Goal: Task Accomplishment & Management: Use online tool/utility

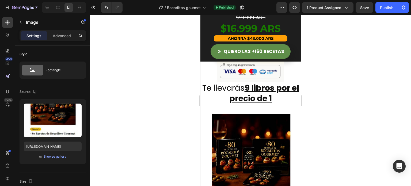
scroll to position [629, 0]
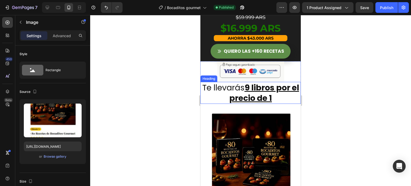
click at [249, 91] on u "9 libros por el precio de 1" at bounding box center [264, 93] width 70 height 22
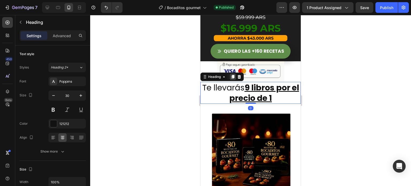
click at [233, 77] on icon at bounding box center [232, 77] width 3 height 4
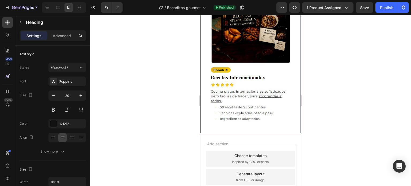
scroll to position [1085, 0]
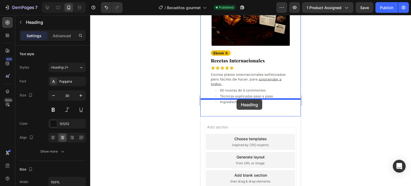
drag, startPoint x: 207, startPoint y: 99, endPoint x: 236, endPoint y: 99, distance: 29.4
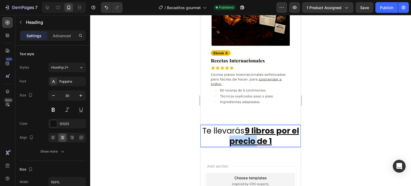
click at [238, 125] on u "9 libros por el precio de 1" at bounding box center [264, 136] width 70 height 22
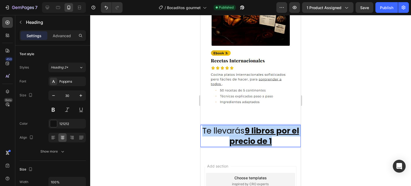
click at [238, 125] on u "9 libros por el precio de 1" at bounding box center [264, 136] width 70 height 22
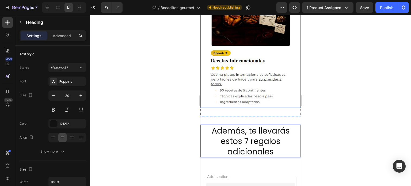
click at [237, 82] on img at bounding box center [250, 36] width 100 height 144
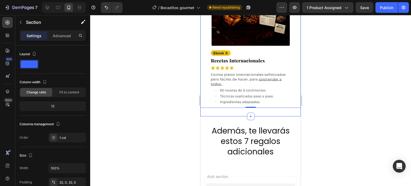
click at [69, 33] on p "Advanced" at bounding box center [62, 36] width 18 height 6
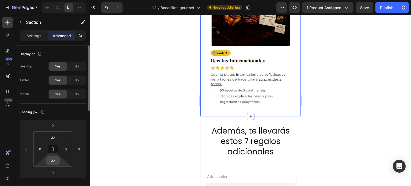
click at [51, 159] on input "32" at bounding box center [53, 160] width 11 height 8
type input "0"
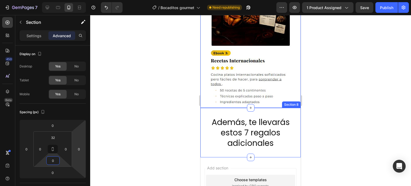
click at [231, 108] on div "Además, te llevarás estos 7 regalos adicionales Heading Section 8" at bounding box center [250, 132] width 100 height 49
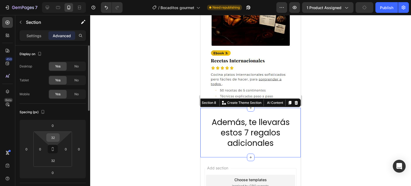
click at [51, 140] on input "32" at bounding box center [53, 137] width 11 height 8
type input "3"
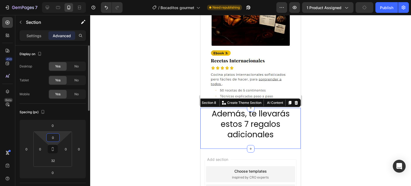
type input "0"
click at [266, 40] on img at bounding box center [250, 36] width 100 height 144
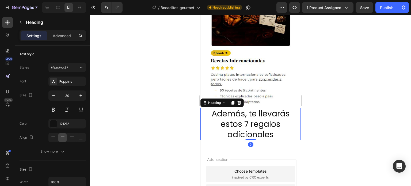
click at [257, 112] on p "Además, te llevarás estos 7 regalos adicionales" at bounding box center [250, 123] width 99 height 31
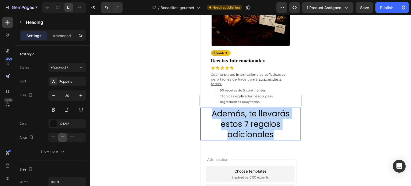
click at [257, 112] on p "Además, te llevarás estos 7 regalos adicionales" at bounding box center [250, 123] width 99 height 31
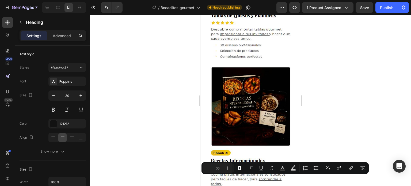
type input "16"
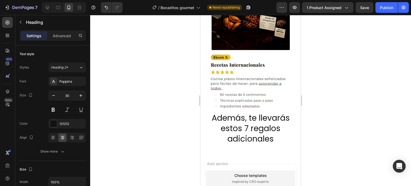
scroll to position [1059, 0]
click at [261, 112] on h2 "Además, te llevarás estos 7 regalos adicionales" at bounding box center [250, 128] width 100 height 32
click at [261, 112] on p "Además, te llevarás estos 7 regalos adicionales" at bounding box center [250, 127] width 99 height 31
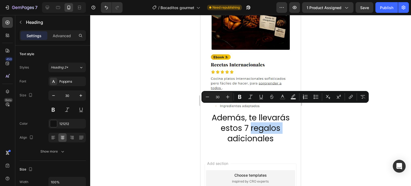
click at [261, 112] on p "Además, te llevarás estos 7 regalos adicionales" at bounding box center [250, 127] width 99 height 31
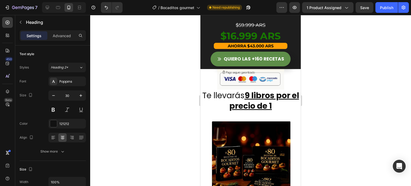
scroll to position [621, 0]
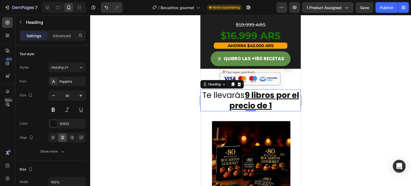
click at [252, 96] on u "9 libros por el precio de 1" at bounding box center [264, 100] width 70 height 22
click at [267, 104] on u "11 libros por el precio de 1" at bounding box center [264, 100] width 70 height 22
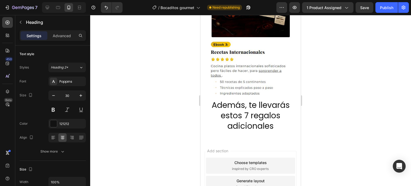
scroll to position [1071, 0]
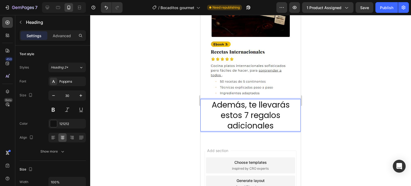
click at [247, 99] on h2 "Además, te llevarás estos 7 regalos adicionales" at bounding box center [250, 115] width 100 height 32
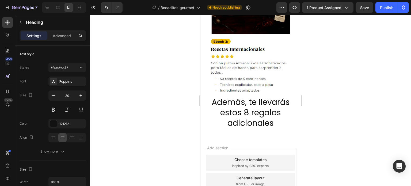
scroll to position [1095, 0]
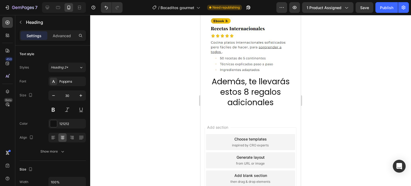
click at [258, 80] on h2 "Además, te llevarás estos 8 regalos adicionales" at bounding box center [250, 92] width 100 height 32
click at [55, 93] on icon "button" at bounding box center [53, 95] width 5 height 5
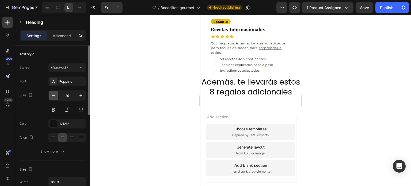
click at [55, 93] on icon "button" at bounding box center [53, 95] width 5 height 5
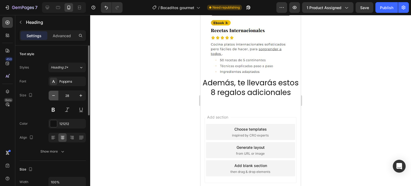
click at [55, 93] on icon "button" at bounding box center [53, 95] width 5 height 5
type input "27"
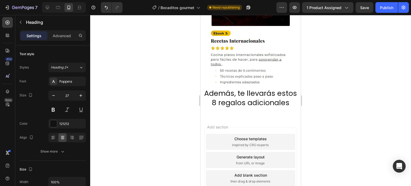
click at [286, 88] on p "Además, te llevarás estos 8 regalos adicionales" at bounding box center [250, 97] width 99 height 19
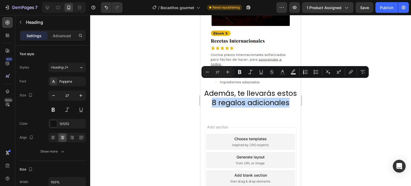
drag, startPoint x: 287, startPoint y: 83, endPoint x: 211, endPoint y: 83, distance: 76.4
click at [211, 88] on p "Además, te llevarás estos 8 regalos adicionales" at bounding box center [250, 97] width 99 height 19
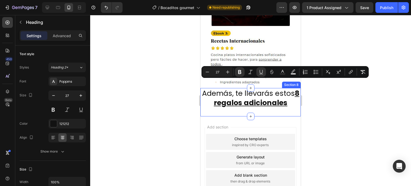
click at [227, 96] on div "Además, te llevarás estos 8 regalos adicionales Heading Section 8" at bounding box center [250, 102] width 100 height 28
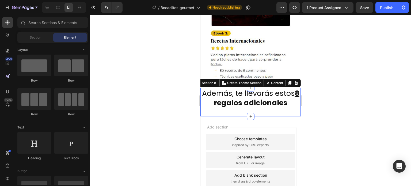
click at [223, 116] on div "Add section Choose templates inspired by CRO experts Generate layout from URL o…" at bounding box center [250, 167] width 100 height 102
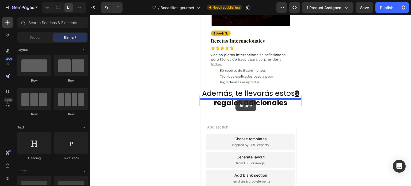
drag, startPoint x: 238, startPoint y: 124, endPoint x: 235, endPoint y: 100, distance: 23.7
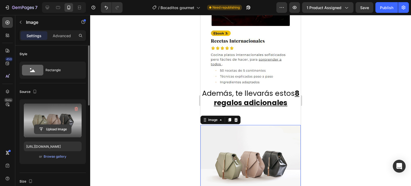
click at [50, 130] on input "file" at bounding box center [52, 129] width 37 height 9
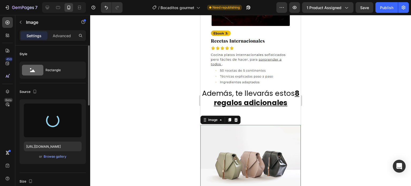
type input "[URL][DOMAIN_NAME]"
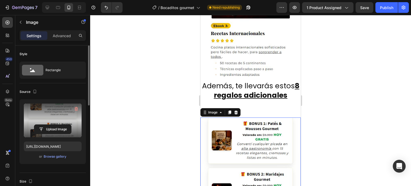
scroll to position [1091, 0]
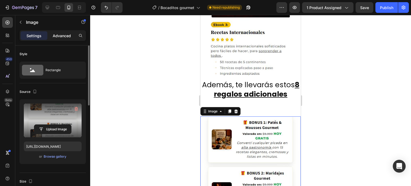
click at [64, 38] on div "Advanced" at bounding box center [61, 35] width 27 height 9
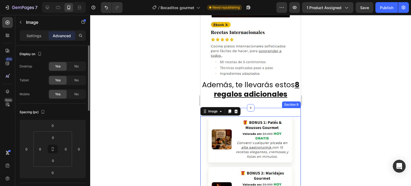
click at [267, 108] on div "Image 0 Section 9" at bounding box center [250, 167] width 100 height 118
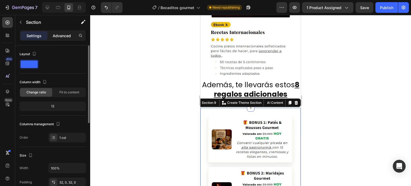
click at [64, 36] on p "Advanced" at bounding box center [62, 36] width 18 height 6
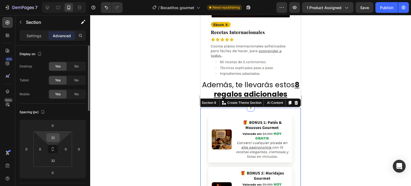
click at [52, 136] on input "32" at bounding box center [53, 137] width 11 height 8
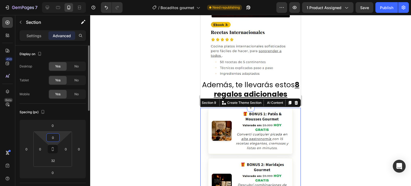
type input "0"
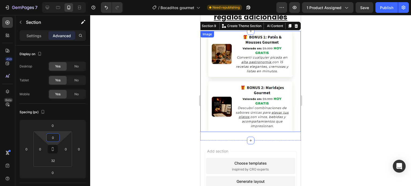
scroll to position [1150, 0]
click at [250, 57] on img at bounding box center [250, 81] width 100 height 101
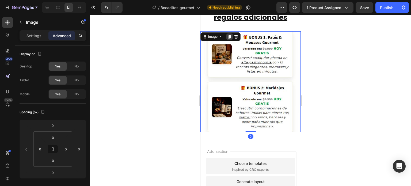
click at [229, 37] on icon at bounding box center [229, 36] width 4 height 4
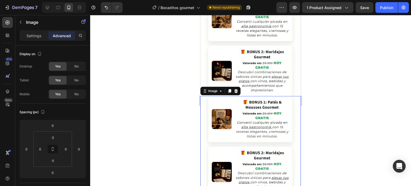
scroll to position [1187, 0]
click at [238, 124] on img at bounding box center [250, 146] width 100 height 101
click at [37, 36] on p "Settings" at bounding box center [33, 36] width 15 height 6
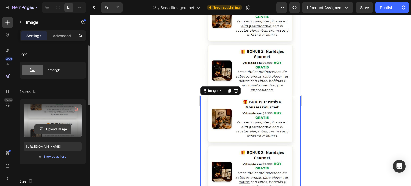
click at [52, 129] on input "file" at bounding box center [52, 129] width 37 height 9
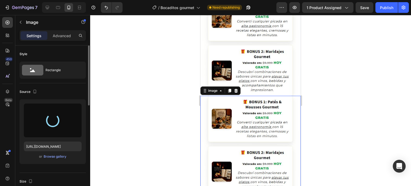
type input "[URL][DOMAIN_NAME]"
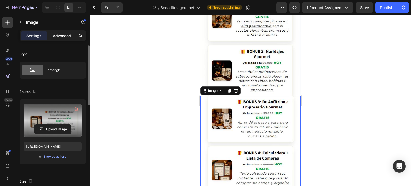
click at [60, 32] on div "Advanced" at bounding box center [61, 35] width 27 height 9
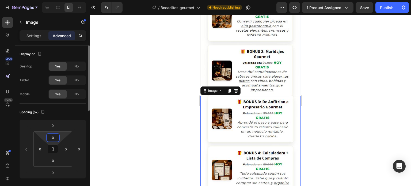
click at [54, 136] on input "0" at bounding box center [53, 137] width 11 height 8
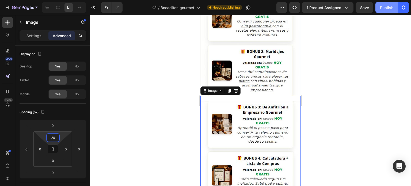
click at [386, 9] on div "Publish" at bounding box center [386, 8] width 13 height 6
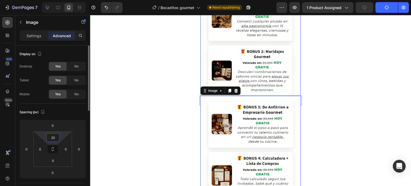
click at [53, 137] on input "20" at bounding box center [53, 137] width 11 height 8
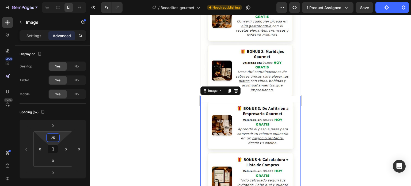
type input "25"
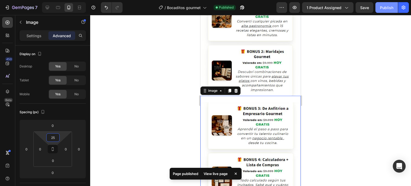
click at [382, 10] on div "Publish" at bounding box center [386, 8] width 13 height 6
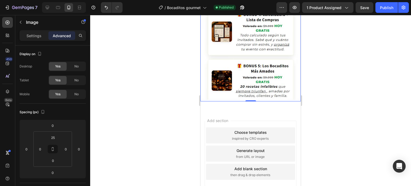
scroll to position [1332, 0]
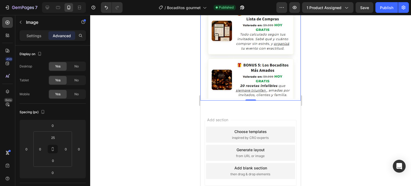
click at [235, 64] on img at bounding box center [250, 29] width 100 height 144
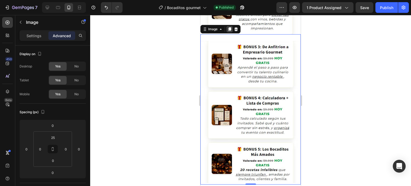
click at [230, 27] on icon at bounding box center [229, 29] width 3 height 4
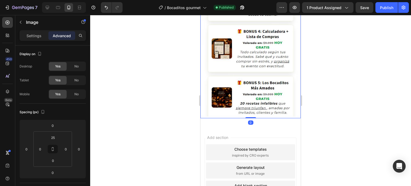
scroll to position [1053, 0]
click at [238, 69] on img at bounding box center [250, 46] width 100 height 144
click at [37, 36] on p "Settings" at bounding box center [33, 36] width 15 height 6
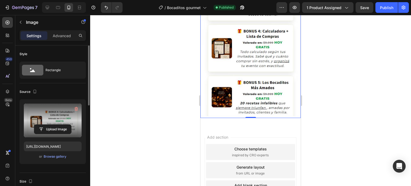
click at [51, 117] on label at bounding box center [53, 120] width 58 height 34
click at [51, 125] on input "file" at bounding box center [52, 129] width 37 height 9
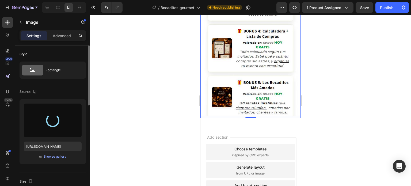
type input "[URL][DOMAIN_NAME]"
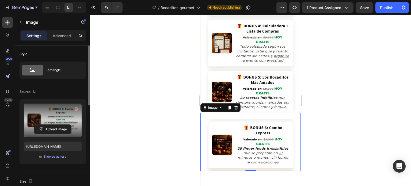
scroll to position [908, 0]
click at [64, 36] on p "Advanced" at bounding box center [62, 36] width 18 height 6
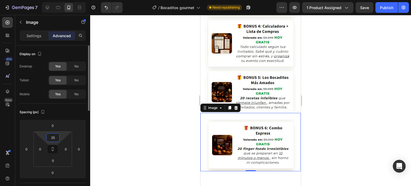
click at [51, 138] on input "25" at bounding box center [53, 137] width 11 height 8
type input "2"
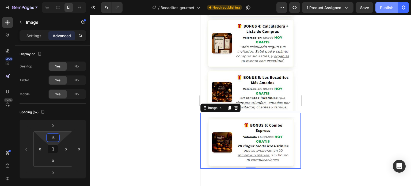
type input "15"
click at [384, 10] on button "Publish" at bounding box center [386, 7] width 22 height 11
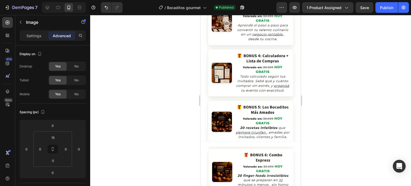
scroll to position [1474, 0]
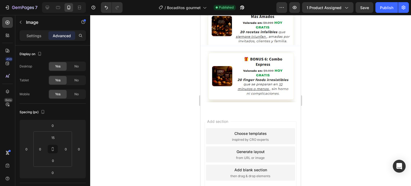
click at [246, 77] on img at bounding box center [250, 77] width 100 height 52
click at [231, 66] on img at bounding box center [250, 77] width 100 height 52
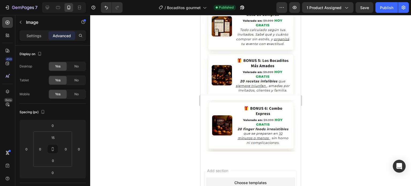
click at [254, 113] on img at bounding box center [250, 126] width 100 height 52
click at [250, 129] on img at bounding box center [250, 126] width 100 height 52
click at [253, 100] on img at bounding box center [250, 126] width 100 height 52
click at [256, 81] on img at bounding box center [250, 24] width 100 height 144
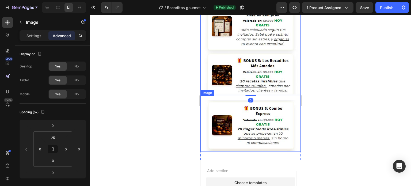
click at [268, 120] on img at bounding box center [250, 126] width 100 height 52
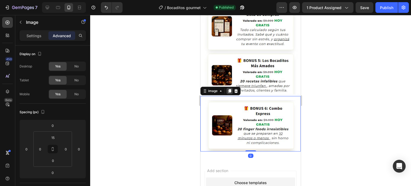
click at [230, 89] on icon at bounding box center [229, 91] width 3 height 4
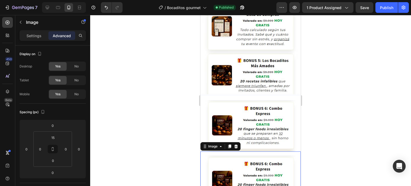
click at [250, 163] on img at bounding box center [250, 181] width 100 height 52
click at [36, 37] on p "Settings" at bounding box center [33, 36] width 15 height 6
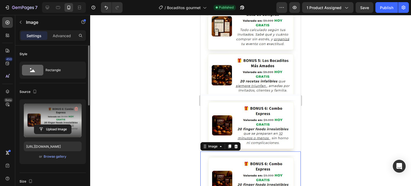
click at [63, 119] on label at bounding box center [53, 120] width 58 height 34
click at [63, 125] on input "file" at bounding box center [52, 129] width 37 height 9
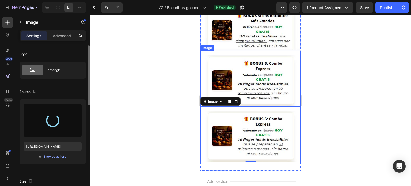
scroll to position [1470, 0]
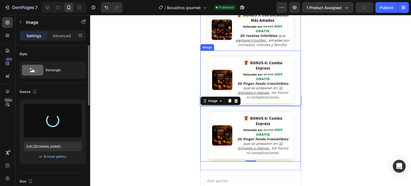
type input "[URL][DOMAIN_NAME]"
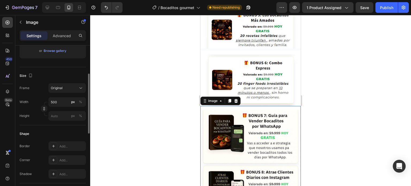
scroll to position [108, 0]
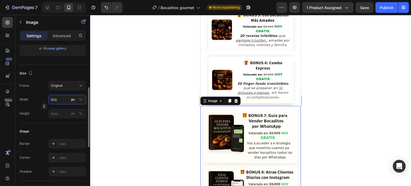
click at [61, 100] on input "500" at bounding box center [66, 100] width 37 height 10
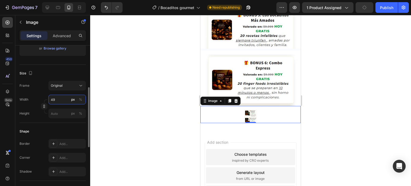
type input "4"
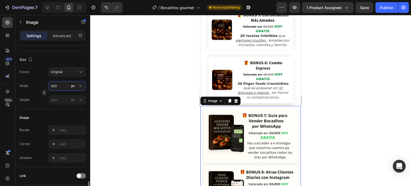
scroll to position [247, 0]
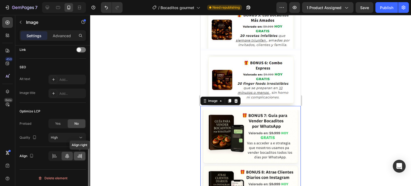
click at [77, 157] on icon at bounding box center [79, 155] width 5 height 5
click at [72, 156] on div at bounding box center [66, 156] width 11 height 9
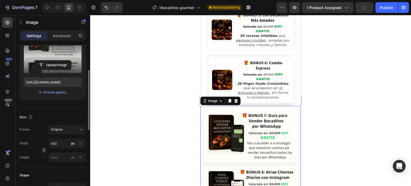
scroll to position [64, 0]
click at [56, 141] on input "450" at bounding box center [66, 143] width 37 height 10
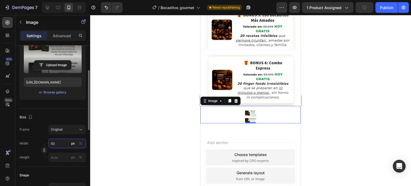
type input "5"
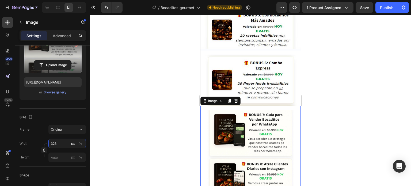
type input "326"
click at [294, 127] on div at bounding box center [250, 153] width 100 height 87
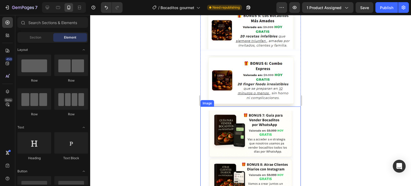
scroll to position [1498, 0]
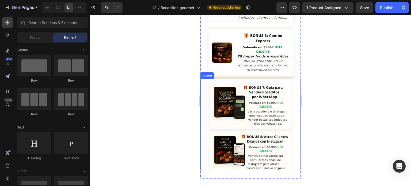
click at [245, 105] on img at bounding box center [250, 126] width 87 height 87
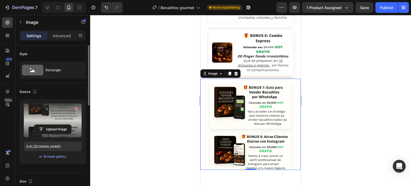
click at [57, 113] on label at bounding box center [53, 120] width 58 height 34
click at [57, 125] on input "file" at bounding box center [52, 129] width 37 height 9
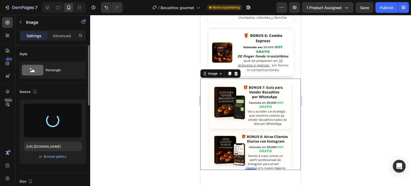
type input "[URL][DOMAIN_NAME]"
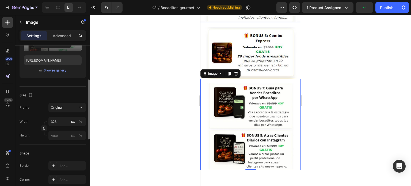
scroll to position [87, 0]
click at [62, 119] on input "326" at bounding box center [66, 121] width 37 height 10
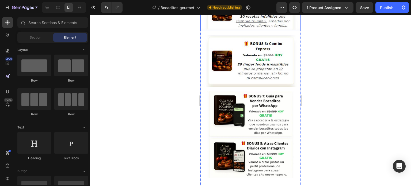
scroll to position [1489, 0]
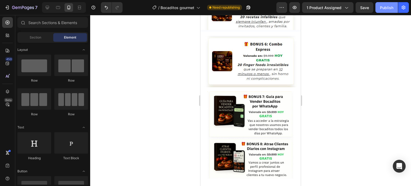
click at [387, 6] on div "Publish" at bounding box center [386, 8] width 13 height 6
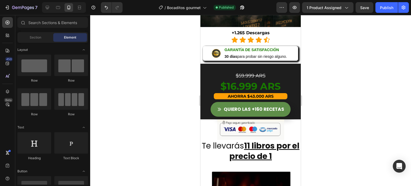
scroll to position [574, 0]
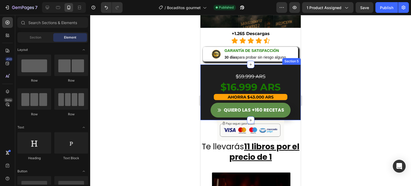
click at [230, 65] on div "$59.999 ARS Text Block $16.999 ARS Text Block AHORRA $43.000 ARS Text Block QUI…" at bounding box center [250, 92] width 100 height 56
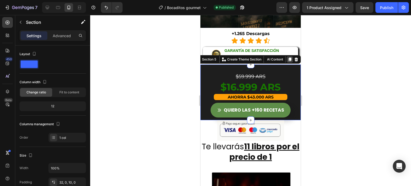
click at [288, 57] on icon at bounding box center [289, 59] width 3 height 4
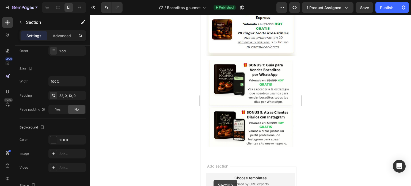
scroll to position [1533, 0]
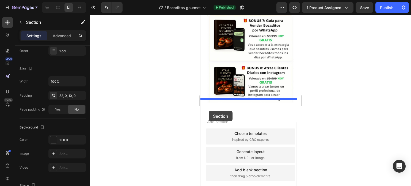
drag, startPoint x: 205, startPoint y: 111, endPoint x: 208, endPoint y: 111, distance: 3.7
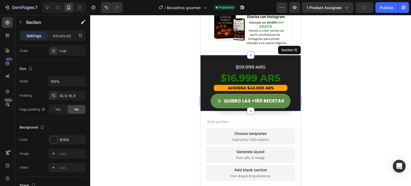
scroll to position [1477, 0]
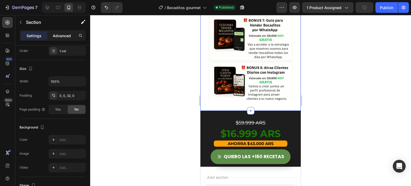
click at [59, 36] on p "Advanced" at bounding box center [62, 36] width 18 height 6
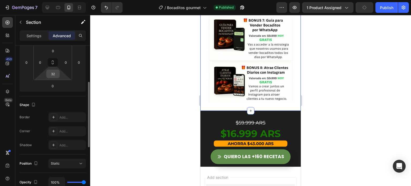
click at [52, 73] on input "32" at bounding box center [53, 74] width 11 height 8
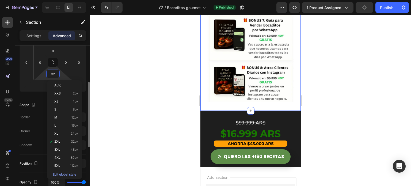
type input "0"
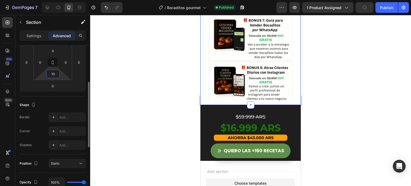
type input "10"
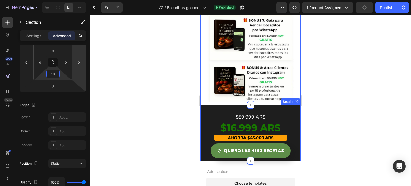
click at [274, 105] on div "$59.999 ARS Text Block $16.999 ARS Text Block AHORRA $43.000 ARS Text Block QUI…" at bounding box center [250, 133] width 100 height 56
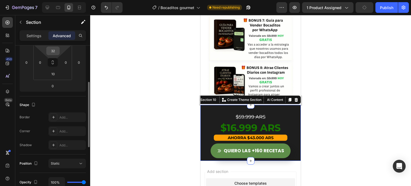
click at [53, 51] on input "32" at bounding box center [53, 51] width 11 height 8
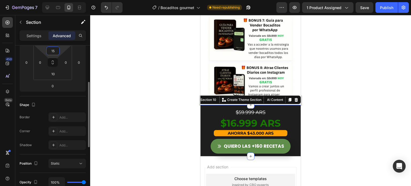
type input "15"
click at [245, 117] on span "$16.999 ARS" at bounding box center [250, 123] width 60 height 12
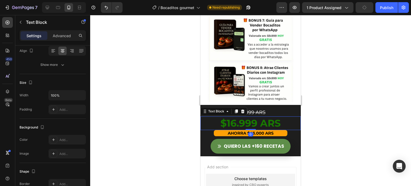
scroll to position [0, 0]
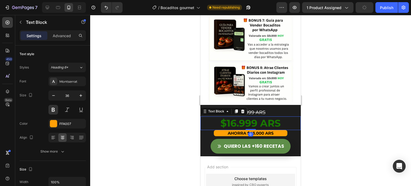
click at [242, 117] on span "$16.999 ARS" at bounding box center [250, 123] width 60 height 12
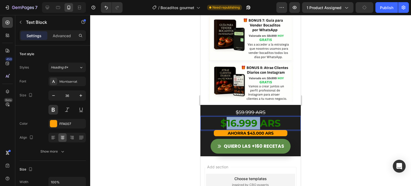
click at [242, 117] on span "$16.999 ARS" at bounding box center [250, 123] width 60 height 12
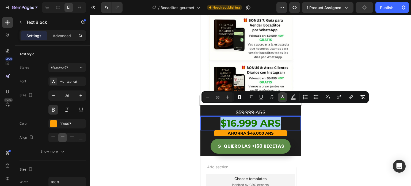
click at [281, 99] on rect "Editor contextual toolbar" at bounding box center [282, 98] width 5 height 1
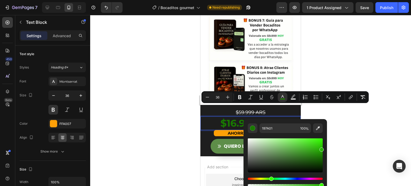
drag, startPoint x: 322, startPoint y: 156, endPoint x: 324, endPoint y: 148, distance: 8.0
click at [324, 148] on div "197A01 100 %" at bounding box center [284, 153] width 83 height 68
drag, startPoint x: 320, startPoint y: 150, endPoint x: 324, endPoint y: 144, distance: 7.6
click at [324, 144] on div "26A506 100 %" at bounding box center [284, 153] width 83 height 68
type input "2AD600"
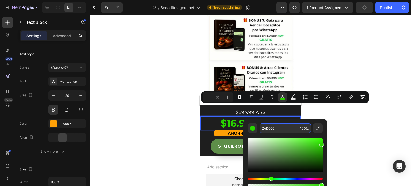
click at [284, 132] on input "2AD600" at bounding box center [278, 128] width 38 height 10
click at [285, 80] on img at bounding box center [250, 58] width 87 height 87
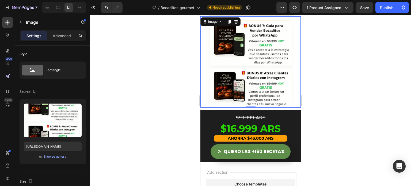
scroll to position [1060, 0]
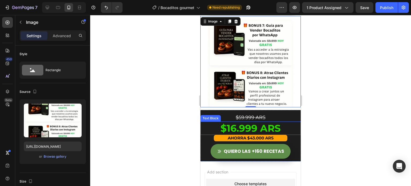
click at [247, 122] on span "$16.999 ARS" at bounding box center [250, 128] width 60 height 12
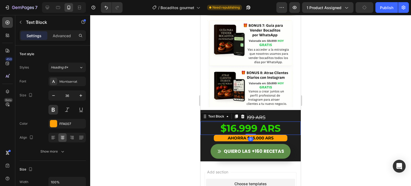
click at [247, 122] on span "$16.999 ARS" at bounding box center [250, 128] width 60 height 12
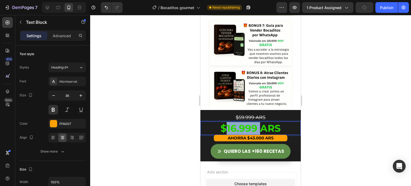
click at [247, 122] on span "$16.999 ARS" at bounding box center [250, 128] width 60 height 12
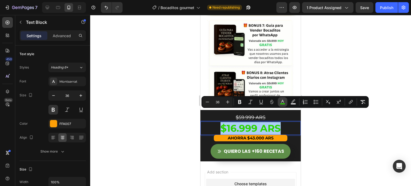
click at [281, 102] on icon "Editor contextual toolbar" at bounding box center [282, 101] width 3 height 3
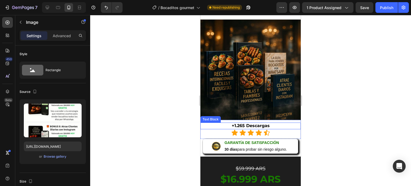
scroll to position [530, 0]
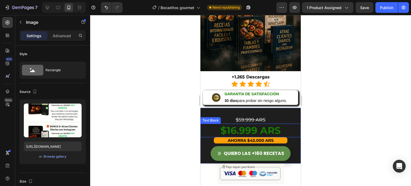
click at [240, 125] on span "$16.999 ARS" at bounding box center [250, 130] width 60 height 12
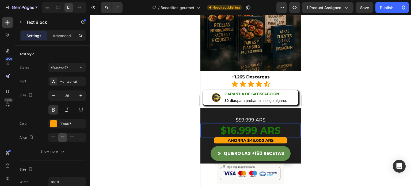
click at [240, 125] on span "$16.999 ARS" at bounding box center [250, 130] width 60 height 12
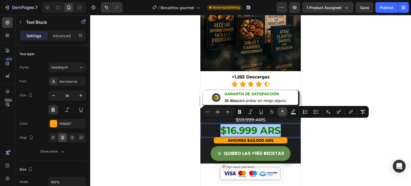
click at [282, 113] on rect "Editor contextual toolbar" at bounding box center [282, 113] width 5 height 1
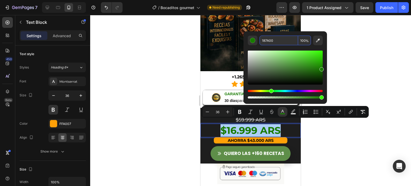
click at [273, 40] on input "187A00" at bounding box center [278, 41] width 38 height 10
paste input "2AD6"
type input "2AD600"
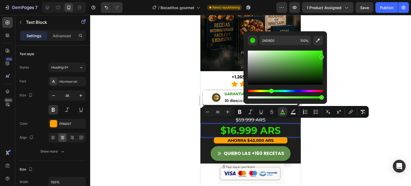
click at [363, 29] on div at bounding box center [250, 100] width 320 height 171
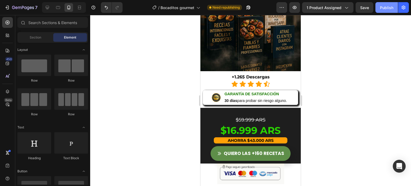
click at [388, 6] on div "Publish" at bounding box center [386, 8] width 13 height 6
click at [261, 97] on p "30 días para probar sin riesgo alguno." at bounding box center [256, 100] width 64 height 7
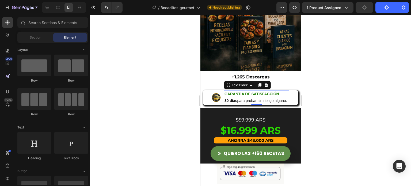
click at [261, 97] on p "30 días para probar sin riesgo alguno." at bounding box center [256, 100] width 64 height 7
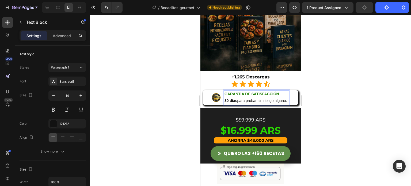
click at [264, 97] on p "30 días para probar sin riesgo alguno." at bounding box center [256, 100] width 64 height 7
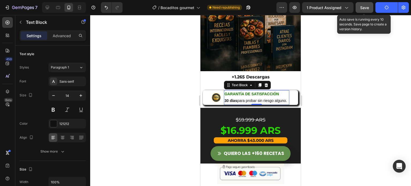
click at [365, 7] on span "Save" at bounding box center [364, 7] width 9 height 5
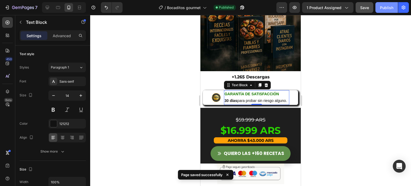
click at [385, 7] on div "Publish" at bounding box center [386, 8] width 13 height 6
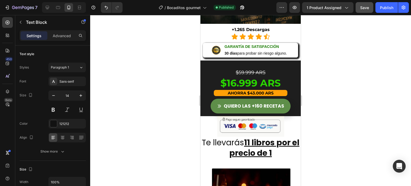
scroll to position [669, 0]
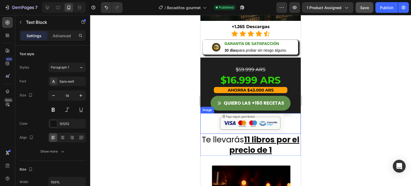
click at [260, 122] on img at bounding box center [250, 123] width 67 height 21
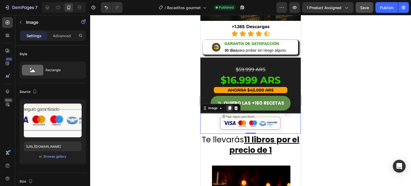
click at [228, 106] on icon at bounding box center [229, 108] width 3 height 4
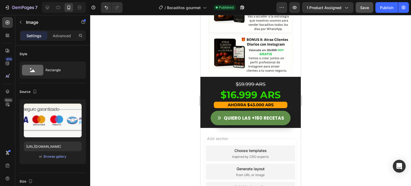
scroll to position [1631, 0]
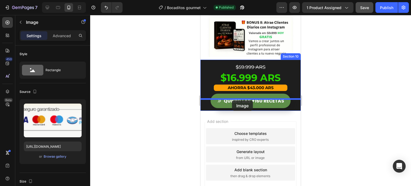
drag, startPoint x: 205, startPoint y: 124, endPoint x: 232, endPoint y: 100, distance: 35.6
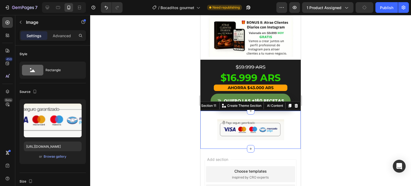
click at [270, 111] on div "Image Section 11 You can create reusable sections Create Theme Section AI Conte…" at bounding box center [250, 130] width 100 height 38
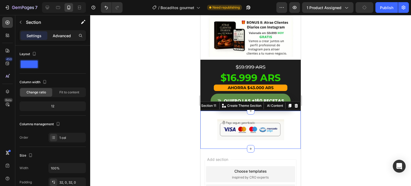
click at [64, 38] on p "Advanced" at bounding box center [62, 36] width 18 height 6
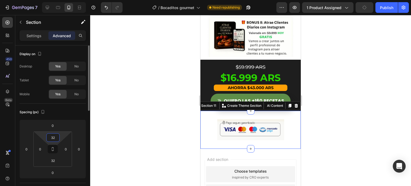
click at [54, 139] on input "32" at bounding box center [53, 137] width 11 height 8
type input "5"
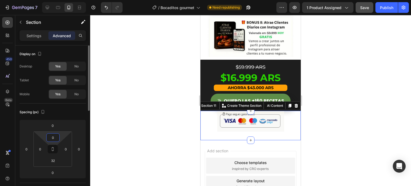
type input "0"
click at [223, 122] on div "Image Section 11 You can create reusable sections Create Theme Section AI Conte…" at bounding box center [250, 125] width 100 height 29
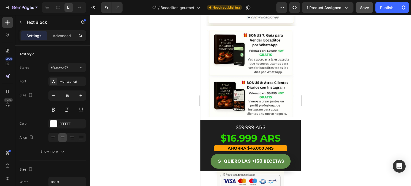
scroll to position [1551, 0]
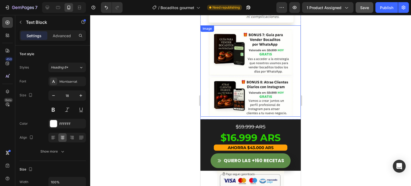
click at [261, 101] on img at bounding box center [250, 72] width 87 height 87
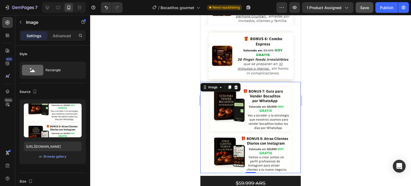
scroll to position [1494, 0]
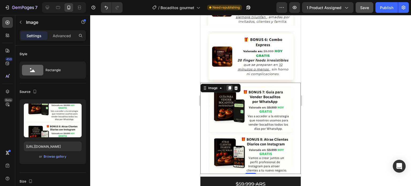
click at [229, 86] on icon at bounding box center [229, 88] width 3 height 4
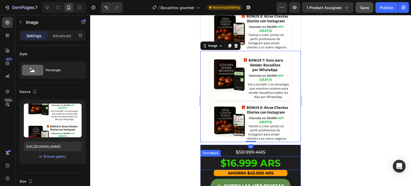
scroll to position [1622, 0]
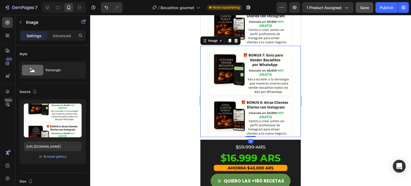
click at [236, 97] on img at bounding box center [250, 93] width 87 height 87
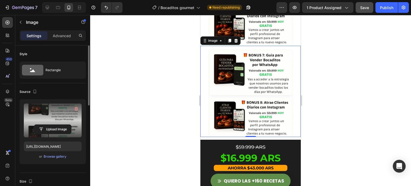
click at [57, 120] on label at bounding box center [53, 120] width 58 height 34
click at [57, 125] on input "file" at bounding box center [52, 129] width 37 height 9
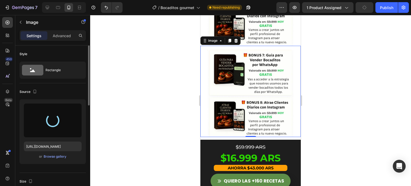
type input "[URL][DOMAIN_NAME]"
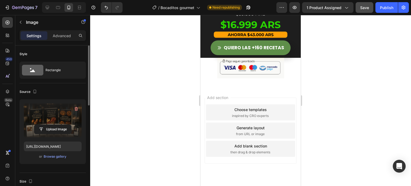
scroll to position [1702, 0]
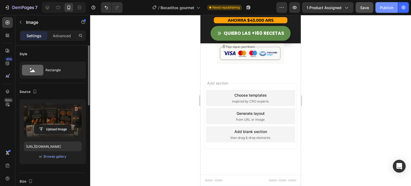
click at [382, 10] on button "Publish" at bounding box center [386, 7] width 22 height 11
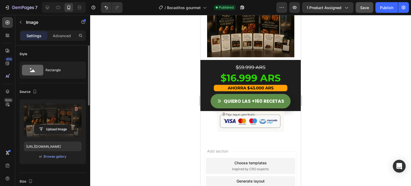
scroll to position [1673, 0]
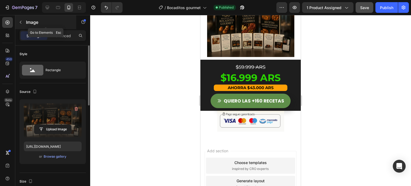
click at [22, 22] on icon "button" at bounding box center [20, 22] width 4 height 4
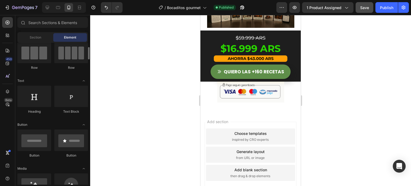
scroll to position [46, 0]
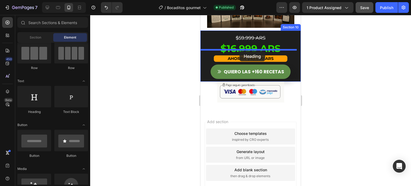
drag, startPoint x: 238, startPoint y: 115, endPoint x: 239, endPoint y: 51, distance: 64.2
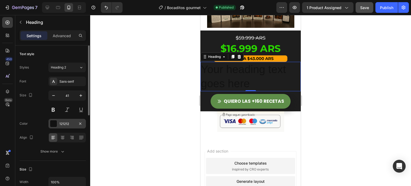
click at [56, 123] on div at bounding box center [53, 123] width 7 height 7
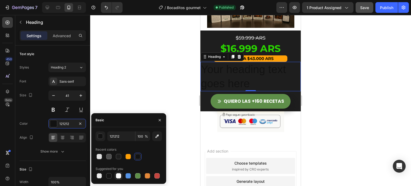
click at [118, 178] on div at bounding box center [118, 175] width 5 height 5
type input "FFFFFF"
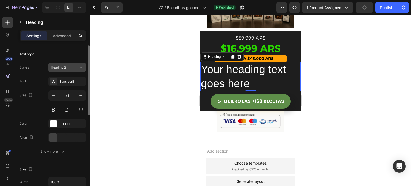
click at [69, 69] on div "Heading 2" at bounding box center [62, 67] width 22 height 5
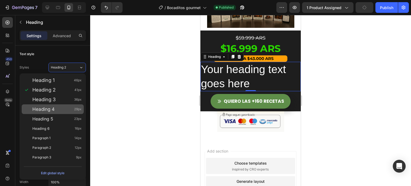
click at [50, 110] on span "Heading 4" at bounding box center [43, 108] width 22 height 5
type input "29"
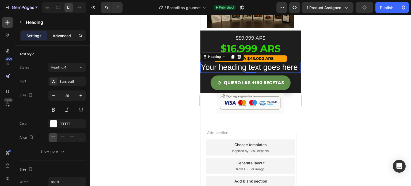
click at [60, 35] on p "Advanced" at bounding box center [62, 36] width 18 height 6
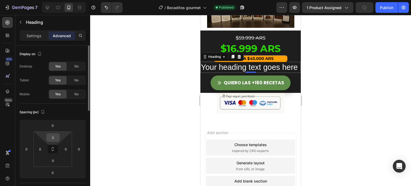
click at [51, 137] on input "0" at bounding box center [53, 137] width 11 height 8
type input "10"
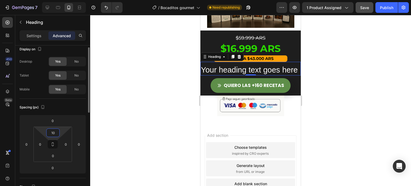
scroll to position [5, 0]
click at [40, 37] on p "Settings" at bounding box center [33, 36] width 15 height 6
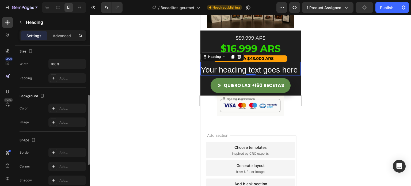
scroll to position [107, 0]
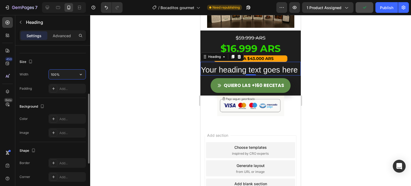
click at [55, 74] on input "100%" at bounding box center [67, 74] width 37 height 10
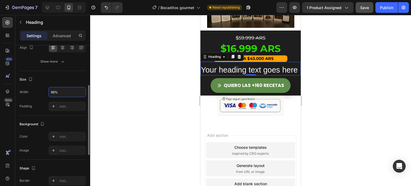
scroll to position [88, 0]
click at [57, 94] on input "99%" at bounding box center [67, 94] width 37 height 10
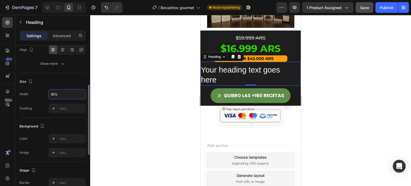
click at [57, 83] on div "Size" at bounding box center [53, 81] width 66 height 9
click at [61, 93] on input "95%" at bounding box center [67, 94] width 37 height 10
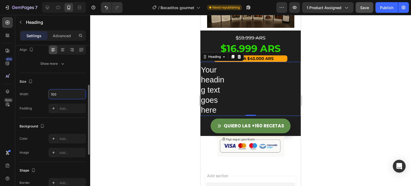
click at [64, 77] on div "Size" at bounding box center [53, 81] width 66 height 9
click at [62, 47] on icon at bounding box center [62, 49] width 5 height 5
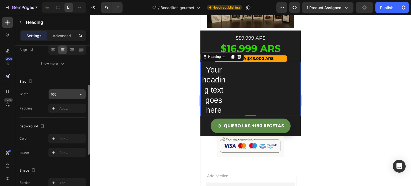
click at [64, 92] on input "100" at bounding box center [67, 94] width 37 height 10
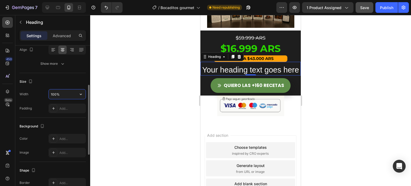
type input "100%"
click at [74, 73] on div "Size Width 100% Padding Add..." at bounding box center [53, 95] width 66 height 45
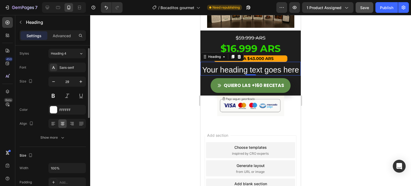
scroll to position [0, 0]
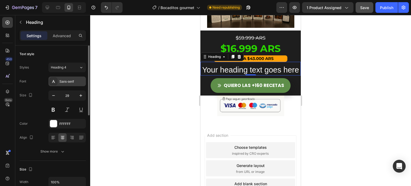
click at [72, 79] on div "Sans-serif" at bounding box center [71, 81] width 25 height 5
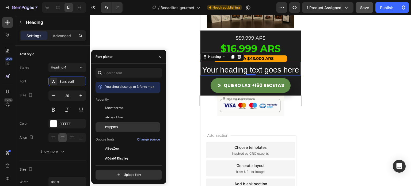
click at [116, 126] on span "Poppins" at bounding box center [111, 127] width 13 height 5
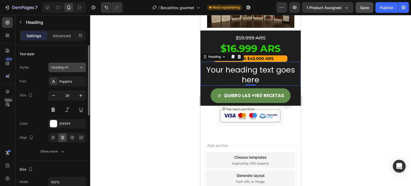
click at [66, 69] on button "Heading 4*" at bounding box center [66, 68] width 37 height 10
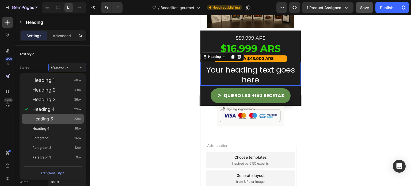
click at [66, 117] on div "Heading 5 23px" at bounding box center [56, 118] width 49 height 5
type input "23"
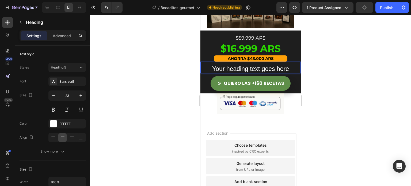
click at [234, 64] on h2 "Your heading text goes here" at bounding box center [250, 68] width 100 height 9
click at [234, 65] on p "Your heading text goes here" at bounding box center [250, 69] width 99 height 8
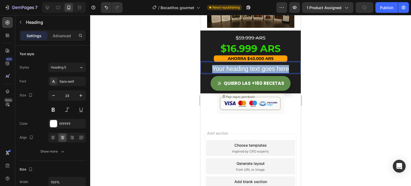
click at [234, 65] on p "Your heading text goes here" at bounding box center [250, 69] width 99 height 8
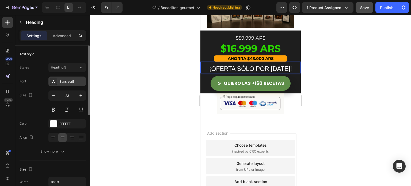
click at [61, 81] on div "Sans-serif" at bounding box center [71, 81] width 25 height 5
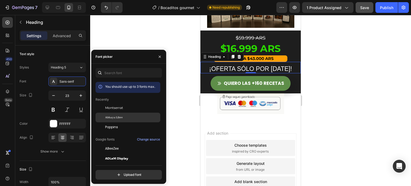
click at [127, 119] on div "Abhaya Libre" at bounding box center [132, 117] width 54 height 5
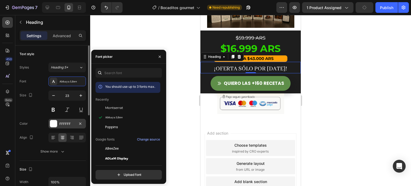
click at [57, 123] on div at bounding box center [53, 123] width 7 height 7
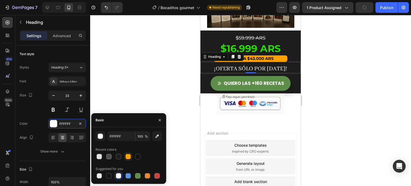
click at [128, 157] on div at bounding box center [127, 156] width 5 height 5
type input "FFA007"
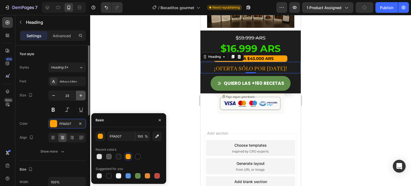
click at [80, 96] on icon "button" at bounding box center [80, 95] width 5 height 5
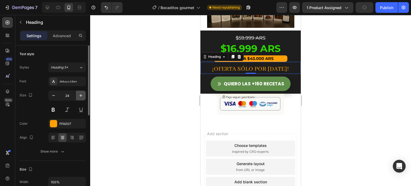
click at [80, 96] on icon "button" at bounding box center [80, 95] width 5 height 5
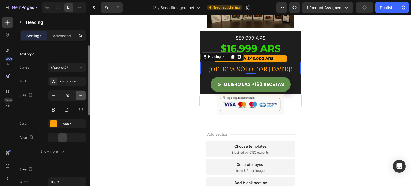
click at [80, 96] on icon "button" at bounding box center [80, 95] width 5 height 5
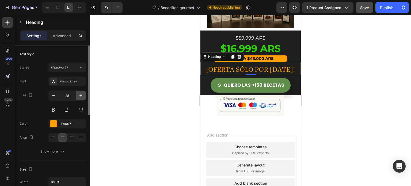
type input "29"
click at [233, 55] on icon at bounding box center [232, 57] width 4 height 4
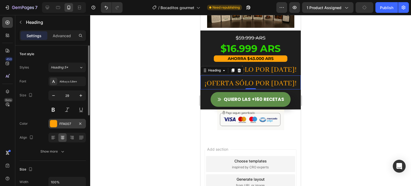
click at [68, 120] on div "FFA007" at bounding box center [66, 124] width 37 height 10
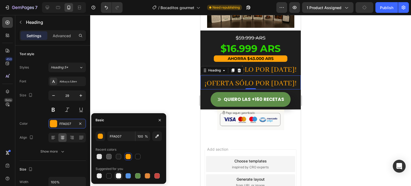
click at [117, 174] on div at bounding box center [118, 175] width 5 height 5
type input "FFFFFF"
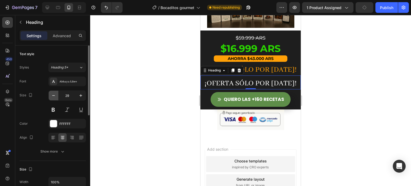
click at [52, 96] on icon "button" at bounding box center [53, 95] width 5 height 5
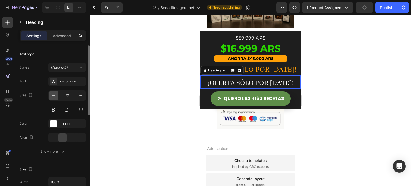
click at [52, 96] on icon "button" at bounding box center [53, 95] width 5 height 5
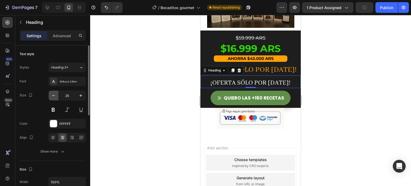
click at [52, 96] on icon "button" at bounding box center [53, 95] width 5 height 5
type input "23"
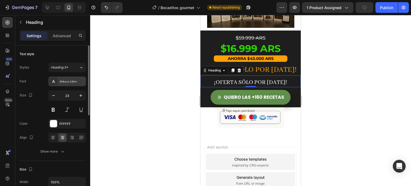
click at [72, 80] on div "Abhaya Libre" at bounding box center [71, 81] width 25 height 5
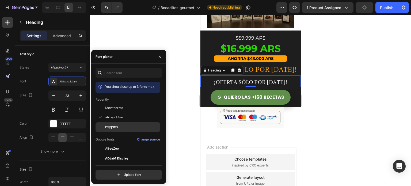
click at [114, 125] on span "Poppins" at bounding box center [111, 127] width 13 height 5
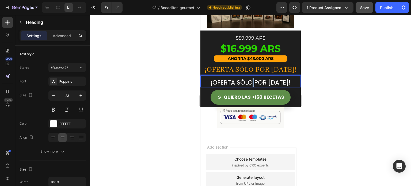
click at [253, 79] on p "¡OFERTA SÓLO POR [DATE]!" at bounding box center [250, 83] width 99 height 8
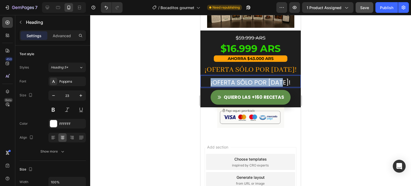
click at [253, 79] on p "¡OFERTA SÓLO POR [DATE]!" at bounding box center [250, 83] width 99 height 8
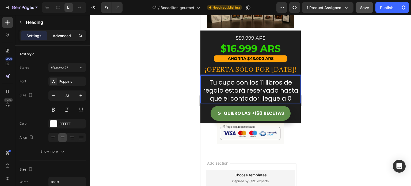
click at [68, 37] on p "Advanced" at bounding box center [62, 36] width 18 height 6
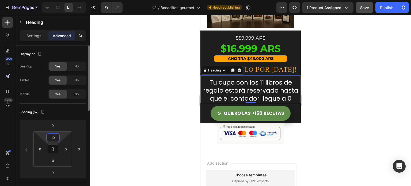
click at [56, 138] on input "10" at bounding box center [53, 137] width 11 height 8
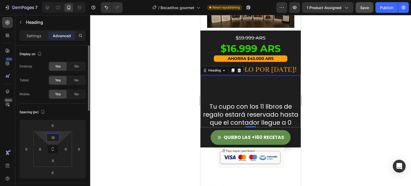
type input "1"
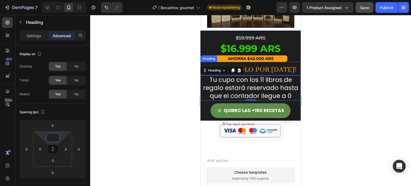
click at [269, 65] on p "¡OFERTA SÓLO POR [DATE]!" at bounding box center [250, 70] width 99 height 10
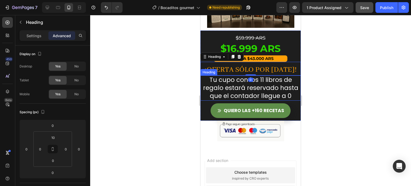
click at [232, 76] on p "Tu cupo con los 11 libros de regalo estará reservado hasta que el contador lleg…" at bounding box center [250, 88] width 99 height 24
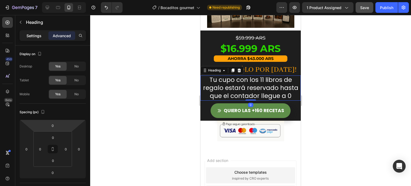
click at [40, 38] on div "Settings" at bounding box center [34, 35] width 27 height 9
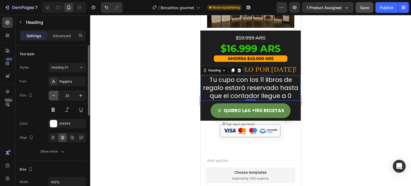
click at [53, 95] on icon "button" at bounding box center [53, 95] width 3 height 1
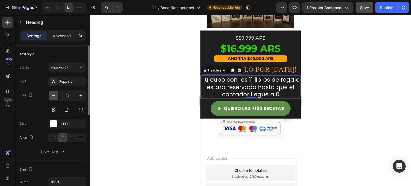
click at [53, 95] on icon "button" at bounding box center [53, 95] width 3 height 1
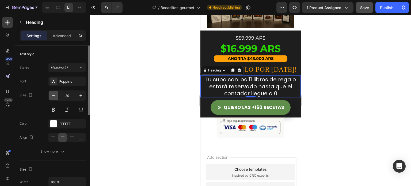
click at [53, 95] on icon "button" at bounding box center [53, 95] width 3 height 1
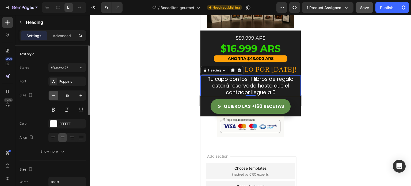
click at [53, 95] on icon "button" at bounding box center [53, 95] width 3 height 1
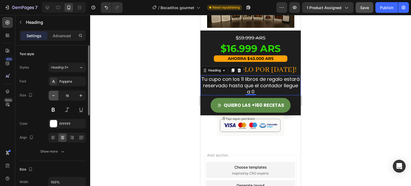
click at [53, 95] on icon "button" at bounding box center [53, 95] width 3 height 1
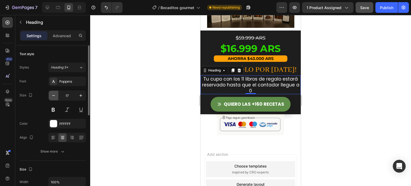
click at [53, 95] on icon "button" at bounding box center [53, 95] width 3 height 1
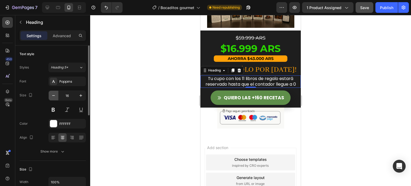
type input "15"
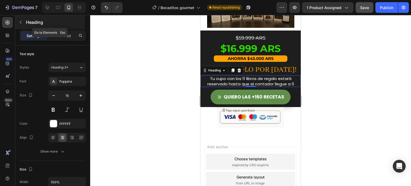
click at [21, 21] on icon "button" at bounding box center [20, 22] width 4 height 4
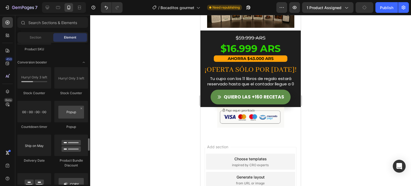
scroll to position [1084, 0]
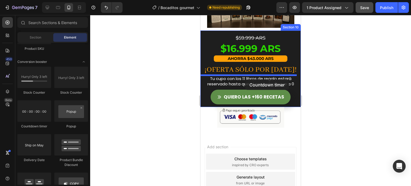
drag, startPoint x: 243, startPoint y: 125, endPoint x: 245, endPoint y: 79, distance: 46.0
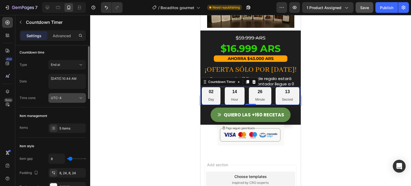
scroll to position [2, 0]
click at [73, 99] on div "UTC-4" at bounding box center [64, 97] width 27 height 5
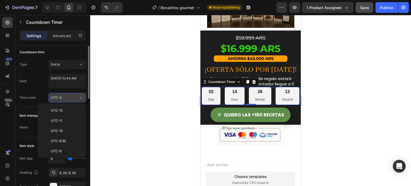
scroll to position [58, 0]
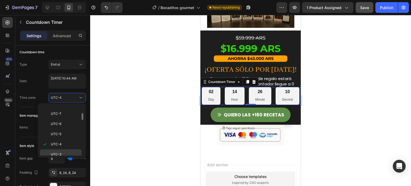
click at [59, 159] on div "UTC-3" at bounding box center [61, 164] width 42 height 10
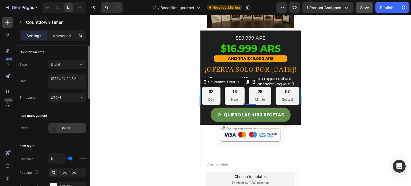
click at [63, 130] on div "5 items" at bounding box center [71, 128] width 25 height 5
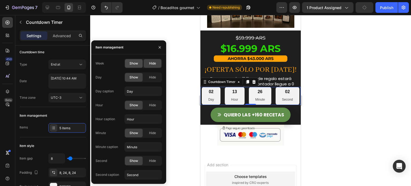
click at [136, 64] on span "Show" at bounding box center [133, 63] width 9 height 5
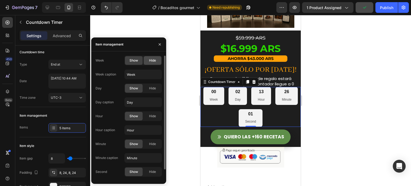
click at [151, 62] on span "Hide" at bounding box center [152, 60] width 7 height 5
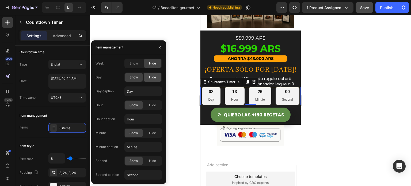
click at [153, 79] on span "Hide" at bounding box center [152, 77] width 7 height 5
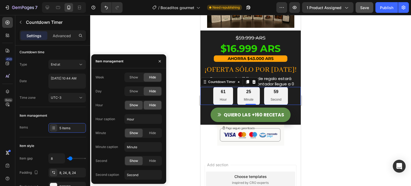
click at [151, 105] on span "Hide" at bounding box center [152, 105] width 7 height 5
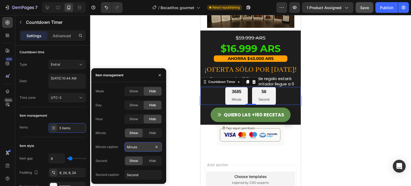
click at [139, 147] on input "Minute" at bounding box center [142, 147] width 37 height 10
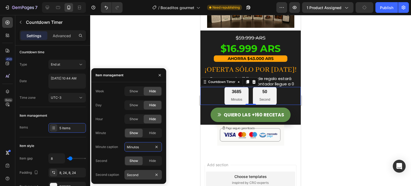
type input "Minutos"
click at [137, 175] on input "Second" at bounding box center [142, 175] width 37 height 10
type input "Segundos"
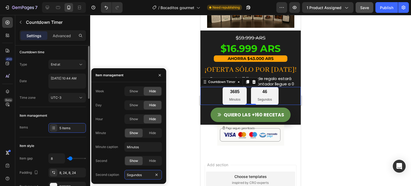
scroll to position [0, 0]
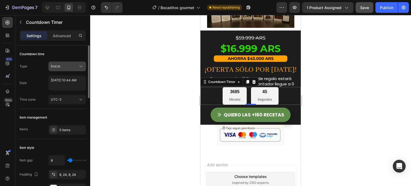
click at [77, 65] on div "End at" at bounding box center [64, 66] width 27 height 5
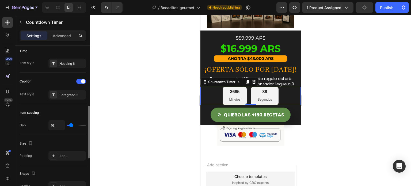
scroll to position [181, 0]
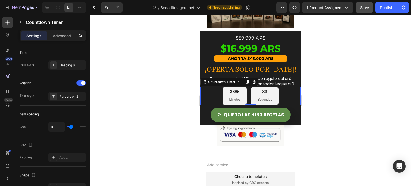
click at [232, 87] on div "3685 Minutos" at bounding box center [234, 96] width 24 height 18
click at [235, 89] on div "3685" at bounding box center [234, 92] width 11 height 6
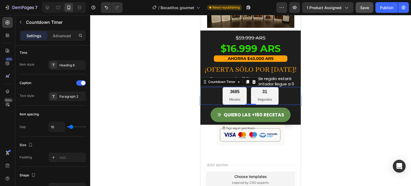
click at [235, 89] on div "3685" at bounding box center [234, 92] width 11 height 6
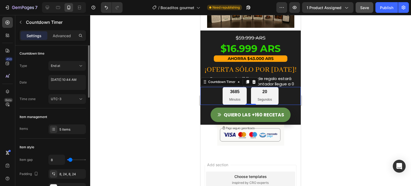
scroll to position [0, 0]
click at [75, 63] on button "End at" at bounding box center [66, 66] width 37 height 10
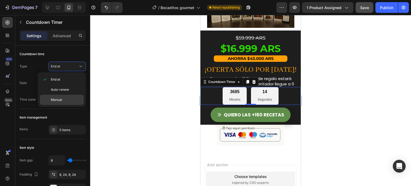
click at [61, 101] on span "Manual" at bounding box center [56, 99] width 11 height 5
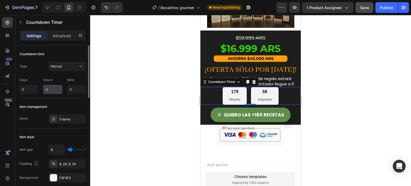
click at [50, 89] on input "3" at bounding box center [52, 89] width 19 height 9
type input "0"
click at [76, 92] on input "0" at bounding box center [76, 89] width 19 height 9
type input "7"
click at [70, 104] on div "Item management" at bounding box center [53, 106] width 66 height 9
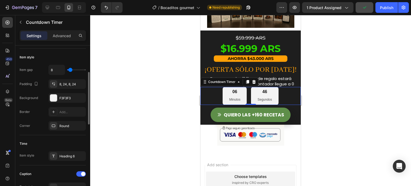
scroll to position [79, 0]
click at [53, 98] on div at bounding box center [53, 98] width 7 height 7
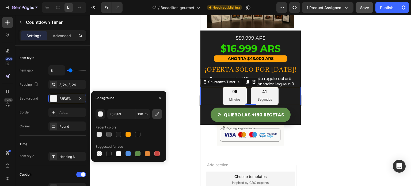
click at [155, 114] on icon "button" at bounding box center [156, 113] width 5 height 5
type input "6A6A6A"
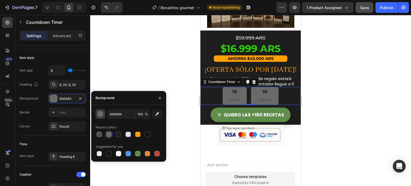
click at [101, 117] on button "button" at bounding box center [100, 114] width 10 height 10
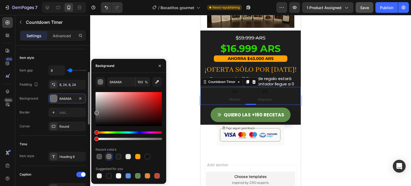
drag, startPoint x: 117, startPoint y: 138, endPoint x: 81, endPoint y: 137, distance: 36.1
click at [81, 137] on div "450 Beta Sections(18) Elements(84) Section Element Hero Section Product Detail …" at bounding box center [45, 100] width 90 height 171
type input "0"
click at [68, 61] on div "Item style" at bounding box center [53, 57] width 66 height 9
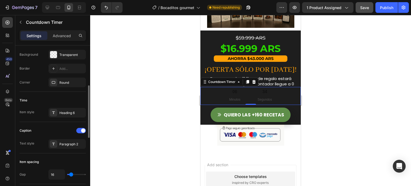
scroll to position [121, 0]
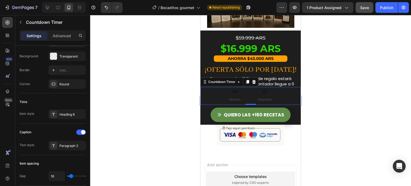
click at [233, 89] on div "06" at bounding box center [234, 92] width 11 height 6
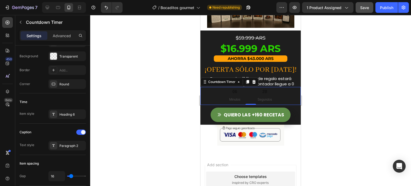
click at [233, 89] on div "06" at bounding box center [234, 92] width 11 height 6
click at [213, 87] on div "06 Minutos 17 Segundos" at bounding box center [250, 96] width 100 height 18
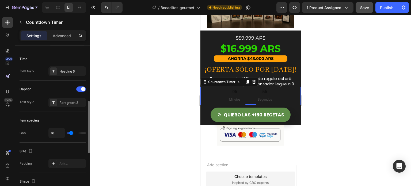
scroll to position [165, 0]
click at [59, 71] on div "Heading 6" at bounding box center [71, 71] width 25 height 5
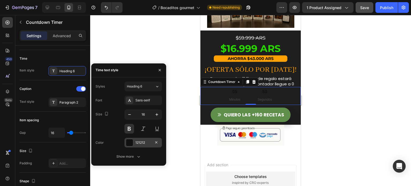
click at [134, 144] on div "121212" at bounding box center [142, 143] width 37 height 10
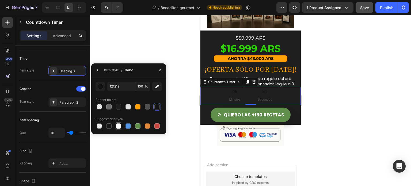
click at [118, 128] on div at bounding box center [118, 125] width 5 height 5
type input "FFFFFF"
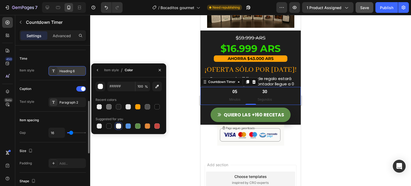
click at [66, 69] on div "Heading 6" at bounding box center [71, 71] width 25 height 5
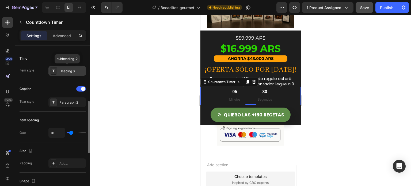
click at [66, 69] on div "Heading 6" at bounding box center [71, 71] width 25 height 5
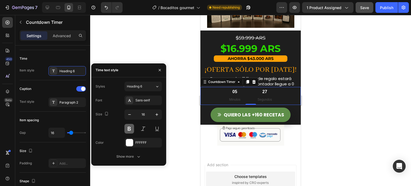
click at [132, 126] on button at bounding box center [129, 129] width 10 height 10
click at [141, 101] on div "Sans-serif" at bounding box center [147, 100] width 25 height 5
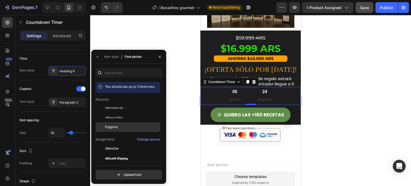
click at [112, 126] on span "Poppins" at bounding box center [111, 127] width 13 height 5
click at [106, 59] on div "Item style" at bounding box center [111, 56] width 15 height 5
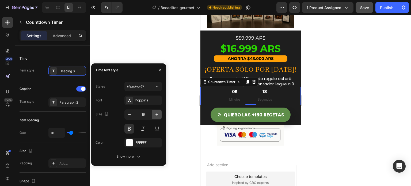
click at [154, 115] on icon "button" at bounding box center [156, 114] width 5 height 5
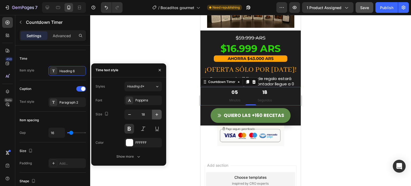
click at [154, 115] on icon "button" at bounding box center [156, 114] width 5 height 5
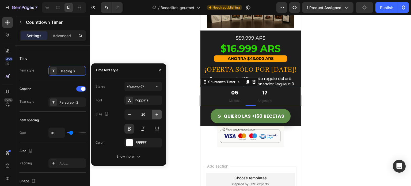
click at [154, 115] on icon "button" at bounding box center [156, 114] width 5 height 5
click at [145, 113] on input "21" at bounding box center [143, 115] width 18 height 10
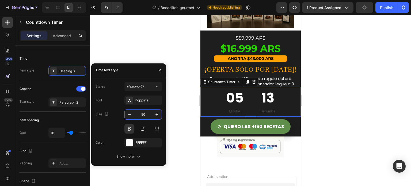
type input "5"
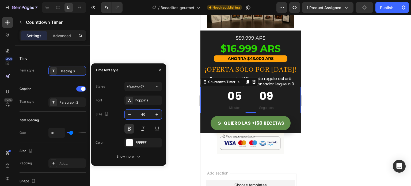
type input "4"
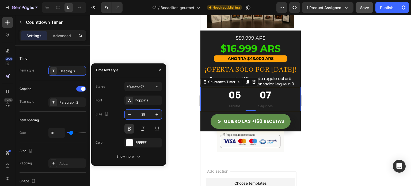
type input "35"
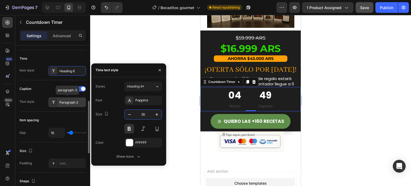
click at [71, 102] on div "Paragraph 2" at bounding box center [71, 102] width 25 height 5
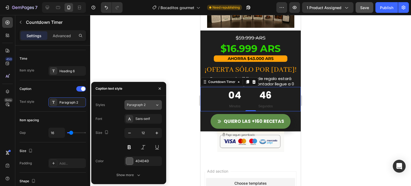
click at [139, 102] on span "Paragraph 2" at bounding box center [136, 104] width 19 height 5
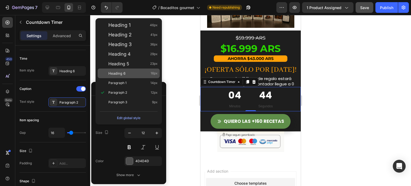
click at [135, 73] on div "Heading 6 16px" at bounding box center [132, 73] width 49 height 5
type input "16"
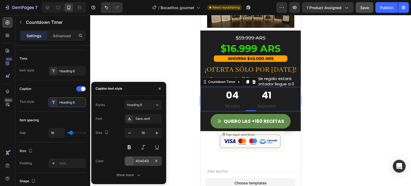
click at [131, 160] on div at bounding box center [129, 160] width 7 height 7
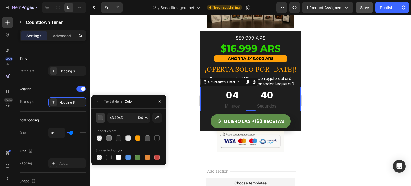
click at [100, 118] on div "button" at bounding box center [100, 117] width 5 height 5
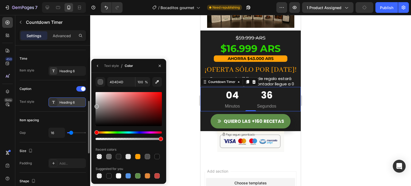
type input "999999"
drag, startPoint x: 100, startPoint y: 118, endPoint x: 85, endPoint y: 106, distance: 19.9
click at [85, 106] on div "450 Beta Sections(18) Elements(84) Section Element Hero Section Product Detail …" at bounding box center [45, 100] width 90 height 171
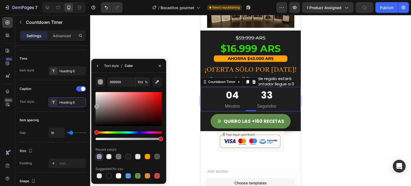
click at [111, 67] on div "Text style" at bounding box center [111, 65] width 15 height 5
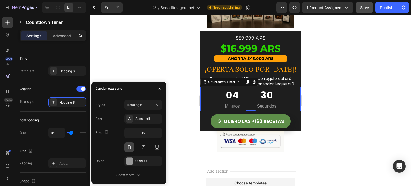
click at [130, 146] on button at bounding box center [129, 147] width 10 height 10
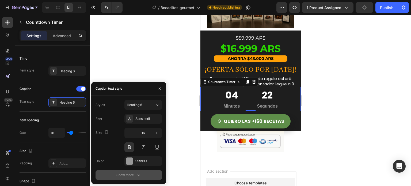
click at [137, 173] on icon "button" at bounding box center [138, 174] width 5 height 5
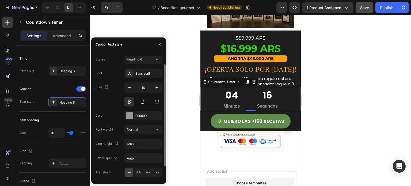
scroll to position [1, 0]
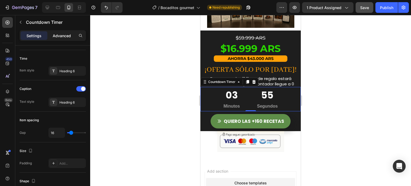
click at [67, 36] on p "Advanced" at bounding box center [62, 36] width 18 height 6
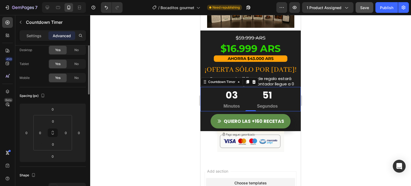
scroll to position [0, 0]
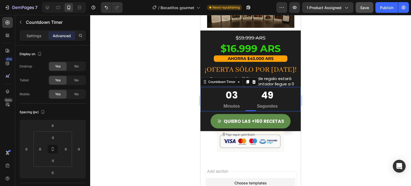
click at [231, 89] on div "03" at bounding box center [231, 95] width 16 height 12
click at [230, 89] on div "03" at bounding box center [231, 95] width 16 height 12
click at [37, 34] on p "Settings" at bounding box center [33, 36] width 15 height 6
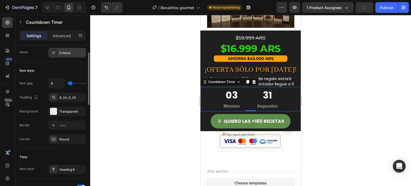
scroll to position [69, 0]
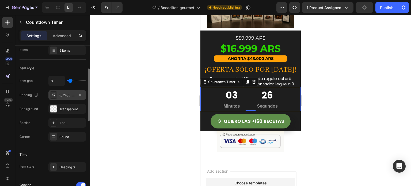
click at [60, 94] on div "8, 24, 8, 24" at bounding box center [67, 95] width 16 height 5
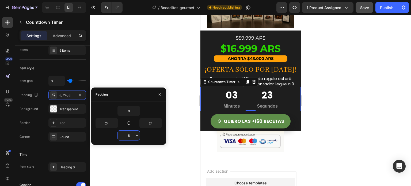
click at [133, 135] on input "8" at bounding box center [129, 135] width 22 height 10
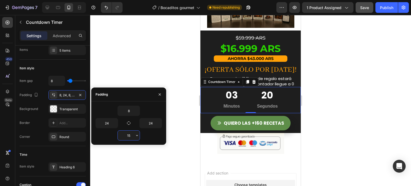
type input "1"
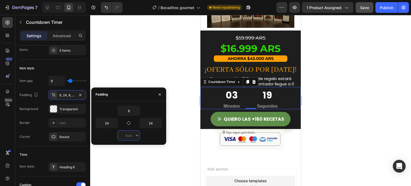
type input "+"
type input "8"
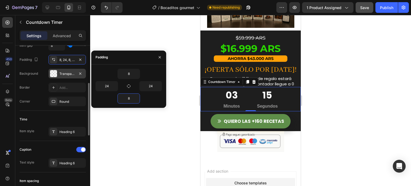
scroll to position [106, 0]
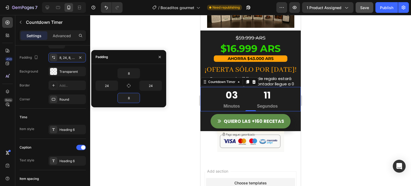
click at [128, 122] on div at bounding box center [250, 100] width 320 height 171
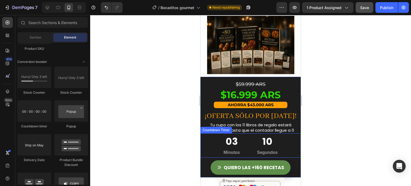
scroll to position [1652, 0]
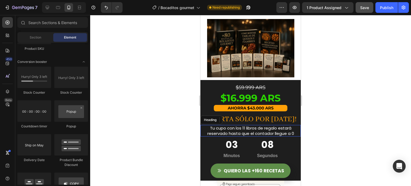
click at [254, 125] on p "Tu cupo con los 11 libros de regalo estará reservado hasta que el contador lleg…" at bounding box center [250, 130] width 99 height 10
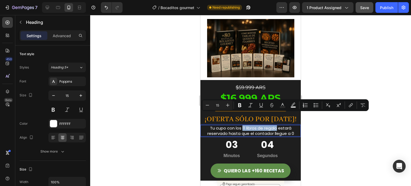
drag, startPoint x: 239, startPoint y: 116, endPoint x: 274, endPoint y: 117, distance: 34.7
click at [274, 125] on p "Tu cupo con los 11 libros de regalo estará reservado hasta que el contador lleg…" at bounding box center [250, 130] width 99 height 10
click at [241, 104] on icon "Editor contextual toolbar" at bounding box center [239, 105] width 3 height 4
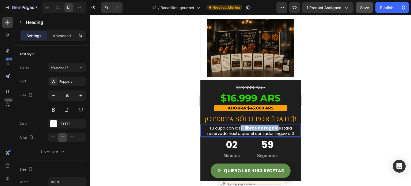
drag, startPoint x: 275, startPoint y: 117, endPoint x: 240, endPoint y: 115, distance: 35.0
click at [240, 125] on strong "11 libros de regalo" at bounding box center [259, 128] width 38 height 6
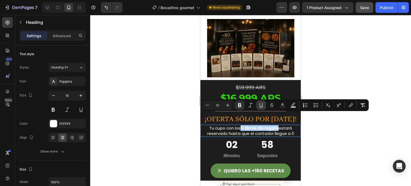
click at [260, 107] on icon "Editor contextual toolbar" at bounding box center [261, 107] width 4 height 0
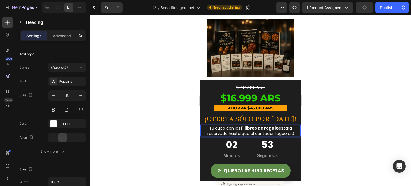
click at [238, 125] on p "Tu cupo con los 11 libros de regalo estará reservado hasta que el contador lleg…" at bounding box center [250, 130] width 99 height 10
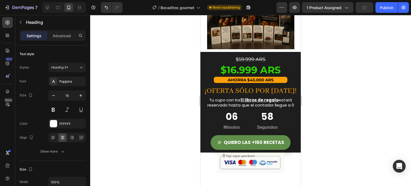
scroll to position [1267, 0]
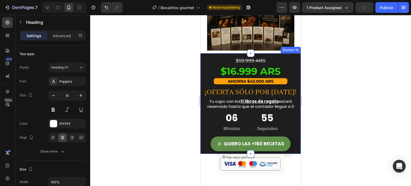
click at [261, 53] on div "$59.999 ARS Text Block $16.999 ARS Text Block AHORRA $43.000 ARS Text Block ¡OF…" at bounding box center [250, 103] width 100 height 100
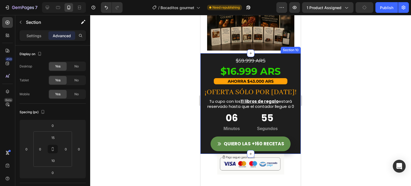
click at [261, 53] on div "$59.999 ARS Text Block $16.999 ARS Text Block AHORRA $43.000 ARS Text Block ¡OF…" at bounding box center [250, 103] width 100 height 100
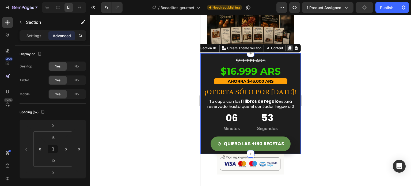
click at [286, 45] on div at bounding box center [289, 48] width 6 height 6
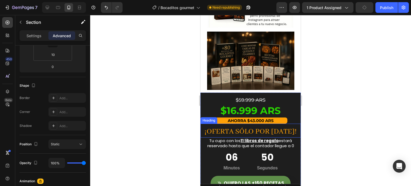
scroll to position [1227, 0]
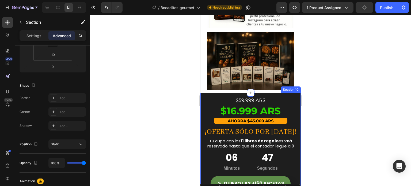
click at [228, 93] on div "$59.999 ARS Text Block $16.999 ARS Text Block AHORRA $43.000 ARS Text Block ¡OF…" at bounding box center [250, 143] width 100 height 100
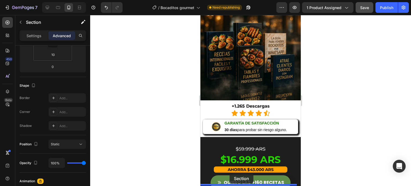
scroll to position [515, 0]
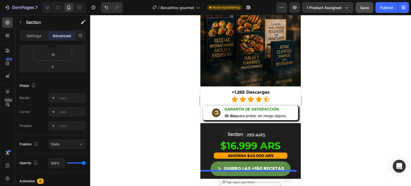
drag, startPoint x: 210, startPoint y: 73, endPoint x: 223, endPoint y: 129, distance: 57.6
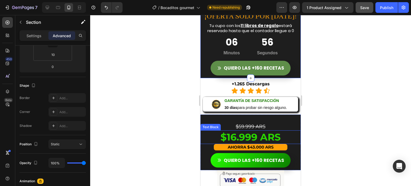
scroll to position [620, 0]
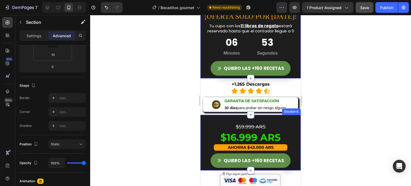
click at [242, 121] on div "$59.999 ARS Text Block $16.999 ARS Text Block AHORRA $43.000 ARS Text Block QUI…" at bounding box center [250, 143] width 100 height 56
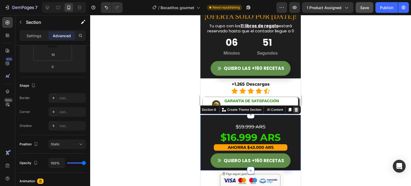
click at [294, 108] on icon at bounding box center [296, 109] width 4 height 4
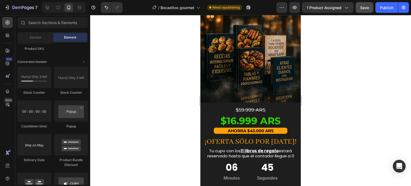
scroll to position [499, 0]
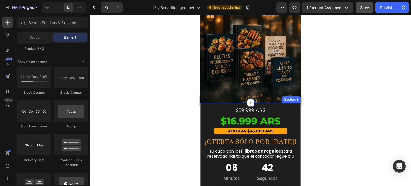
click at [222, 103] on div "$59.999 ARS Text Block $16.999 ARS Text Block AHORRA $43.000 ARS Text Block ¡OF…" at bounding box center [250, 153] width 100 height 100
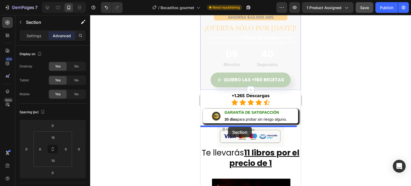
scroll to position [624, 0]
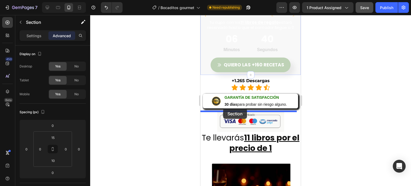
drag, startPoint x: 210, startPoint y: 96, endPoint x: 223, endPoint y: 108, distance: 17.8
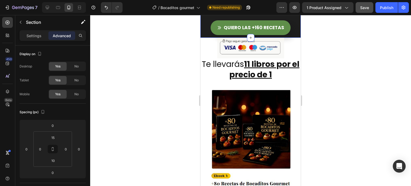
scroll to position [699, 0]
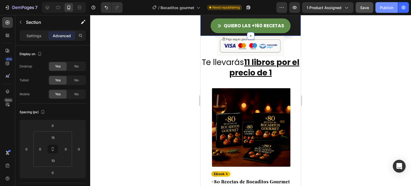
click at [390, 11] on button "Publish" at bounding box center [386, 7] width 22 height 11
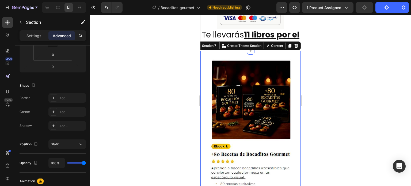
scroll to position [0, 0]
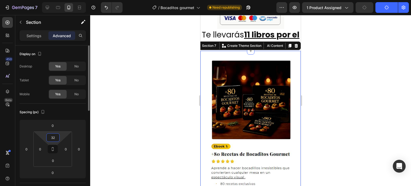
click at [54, 141] on input "32" at bounding box center [53, 137] width 11 height 8
type input "5"
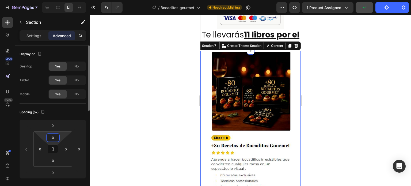
type input "0"
click at [242, 134] on img at bounding box center [250, 123] width 100 height 144
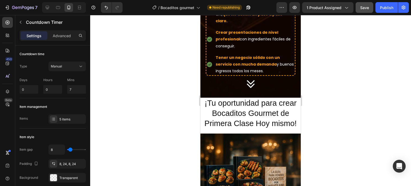
scroll to position [471, 0]
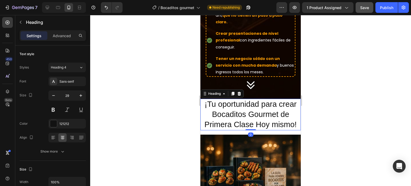
click at [243, 102] on h2 "¡Tu oportunidad para crear Bocaditos Gourmet de Primera Clase Hoy mismo!" at bounding box center [250, 114] width 100 height 31
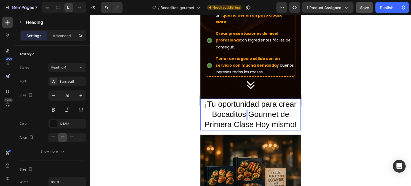
click at [243, 102] on p "¡Tu oportunidad para crear Bocaditos Gourmet de Primera Clase Hoy mismo!" at bounding box center [250, 114] width 99 height 30
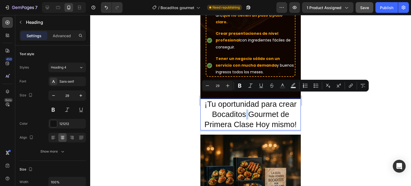
click at [243, 102] on p "¡Tu oportunidad para crear Bocaditos Gourmet de Primera Clase Hoy mismo!" at bounding box center [250, 114] width 99 height 30
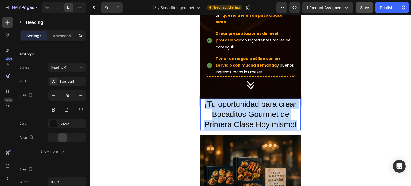
click at [243, 102] on p "¡Tu oportunidad para crear Bocaditos Gourmet de Primera Clase Hoy mismo!" at bounding box center [250, 114] width 99 height 30
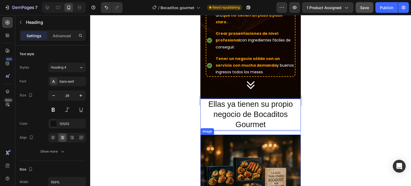
click at [274, 139] on img at bounding box center [250, 184] width 100 height 100
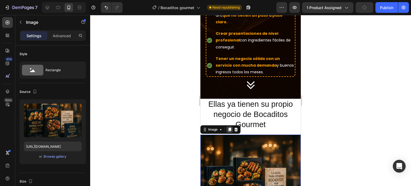
click at [231, 126] on div at bounding box center [229, 129] width 6 height 6
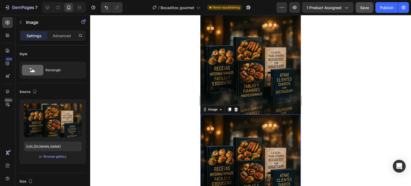
scroll to position [559, 0]
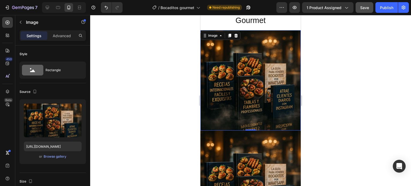
click at [251, 92] on img at bounding box center [250, 80] width 100 height 100
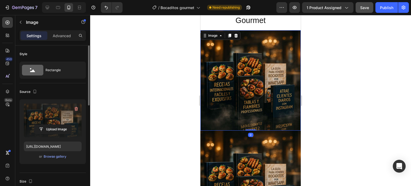
click at [62, 122] on label at bounding box center [53, 120] width 58 height 34
click at [62, 125] on input "file" at bounding box center [52, 129] width 37 height 9
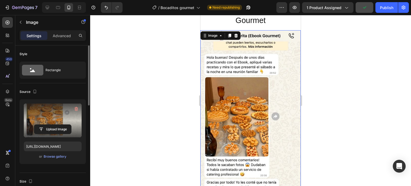
type input "[URL][DOMAIN_NAME]"
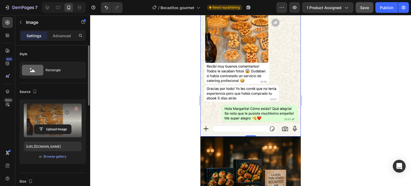
scroll to position [653, 0]
click at [253, 87] on img at bounding box center [250, 35] width 100 height 199
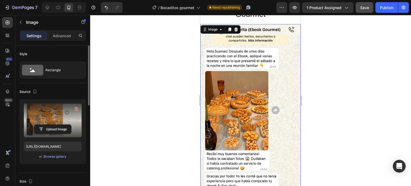
scroll to position [564, 0]
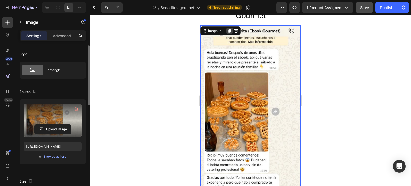
click at [227, 28] on div at bounding box center [229, 31] width 6 height 6
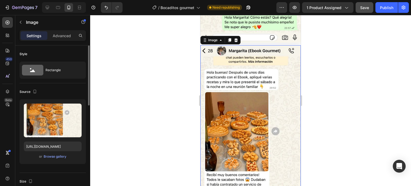
scroll to position [747, 0]
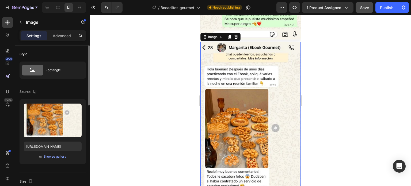
click at [236, 101] on img at bounding box center [250, 141] width 100 height 199
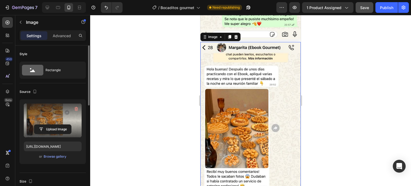
click at [62, 119] on label at bounding box center [53, 120] width 58 height 34
click at [62, 125] on input "file" at bounding box center [52, 129] width 37 height 9
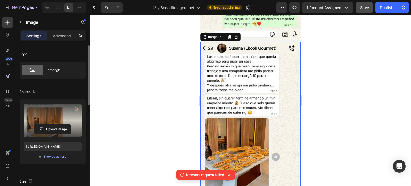
type input "[URL][DOMAIN_NAME]"
click at [389, 9] on div "Publish" at bounding box center [386, 8] width 13 height 6
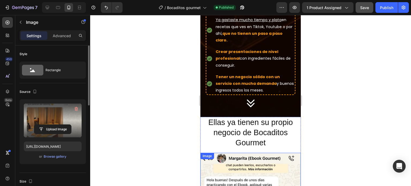
scroll to position [498, 0]
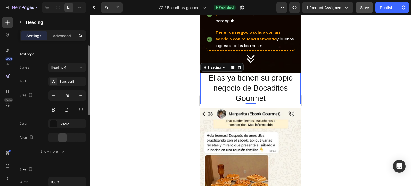
click at [257, 79] on p "Ellas ya tienen su propio negocio de Bocaditos Gourmet" at bounding box center [250, 88] width 99 height 30
click at [268, 79] on p "Ellas ya tienen su propio negocio de Bocaditos Gourmet" at bounding box center [250, 88] width 99 height 30
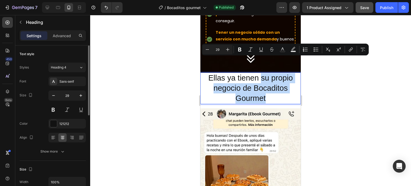
drag, startPoint x: 265, startPoint y: 81, endPoint x: 260, endPoint y: 65, distance: 16.2
click at [260, 73] on p "Ellas ya tienen su propio negocio de Bocaditos Gourmet" at bounding box center [250, 88] width 99 height 30
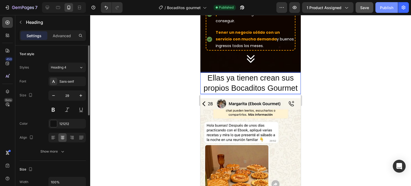
click at [389, 9] on div "Publish" at bounding box center [386, 8] width 13 height 6
click at [244, 73] on p "Ellas ya tienen crean sus propios Bocaditos Gourmet" at bounding box center [250, 83] width 99 height 20
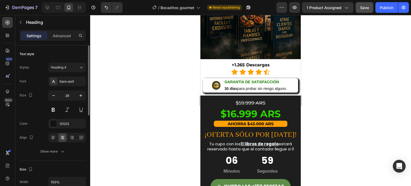
scroll to position [1018, 0]
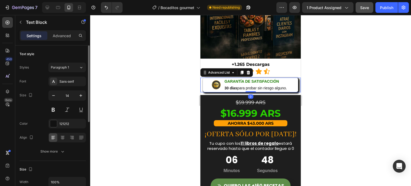
click at [200, 78] on div "Image GARANTÍA DE SATISFACCIÓN 30 días para probar sin riesgo alguno. Text Block" at bounding box center [250, 85] width 100 height 15
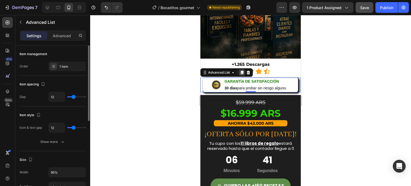
click at [240, 70] on icon at bounding box center [241, 72] width 4 height 4
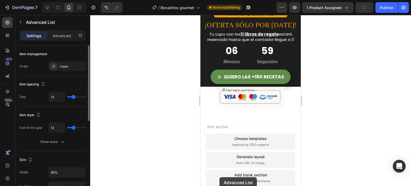
scroll to position [2173, 0]
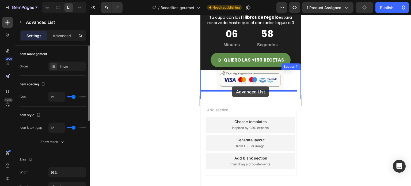
drag, startPoint x: 206, startPoint y: 69, endPoint x: 231, endPoint y: 86, distance: 30.4
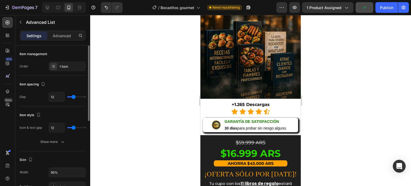
scroll to position [979, 0]
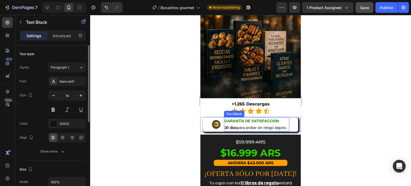
click at [235, 124] on p "30 días para probar sin riesgo alguno." at bounding box center [256, 127] width 64 height 7
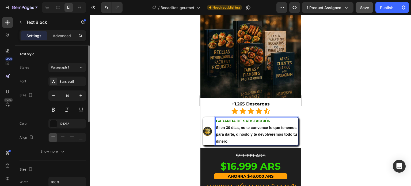
click at [250, 119] on strong "GARANTÍA DE SATISFACCIÓN" at bounding box center [243, 121] width 55 height 4
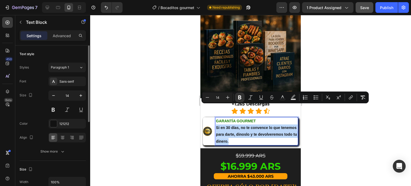
drag, startPoint x: 270, startPoint y: 121, endPoint x: 215, endPoint y: 107, distance: 56.5
click at [216, 124] on p "Si en 30 días, no te convence lo que tenemos para darte, dinoslo y te devolvere…" at bounding box center [257, 134] width 82 height 20
click at [237, 98] on icon "Editor contextual toolbar" at bounding box center [239, 97] width 5 height 5
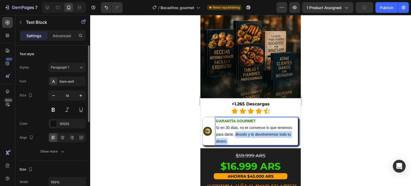
drag, startPoint x: 237, startPoint y: 121, endPoint x: 235, endPoint y: 115, distance: 6.1
click at [235, 124] on p "Si en 30 días, no te convence lo que tenemos para darte, dinoslo y te devolvere…" at bounding box center [257, 134] width 82 height 20
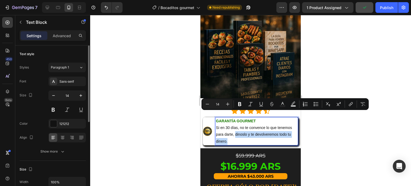
click at [238, 109] on div "Minus 14 Plus Bold Italic Underline Strikethrough color Text Background Color N…" at bounding box center [284, 104] width 167 height 12
click at [240, 105] on icon "Editor contextual toolbar" at bounding box center [239, 104] width 3 height 4
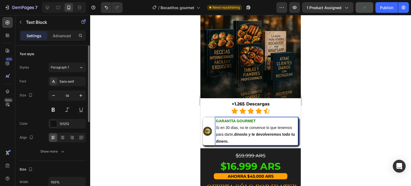
click at [237, 132] on strong "dinoslo y te devolveremos todo tu dinero." at bounding box center [255, 137] width 79 height 11
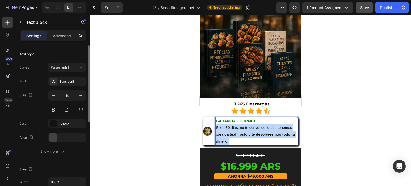
click at [237, 132] on strong "dinoslo y te devolveremos todo tu dinero." at bounding box center [255, 137] width 79 height 11
copy p "Si en 30 días, no te convence lo que tenemos para darte, dinoslo y te devolvere…"
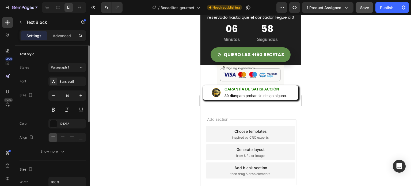
scroll to position [2178, 0]
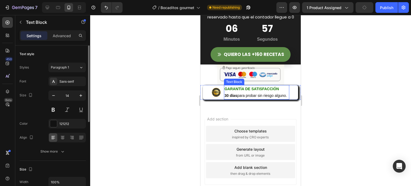
click at [250, 95] on p "30 días para probar sin riesgo alguno." at bounding box center [256, 95] width 64 height 7
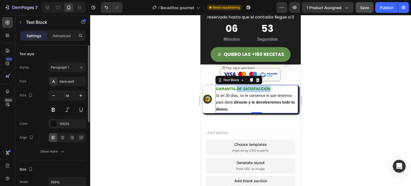
drag, startPoint x: 270, startPoint y: 87, endPoint x: 237, endPoint y: 89, distance: 34.0
click at [237, 89] on p "GARANTÍA DE SATISFACCIÓN" at bounding box center [257, 89] width 82 height 7
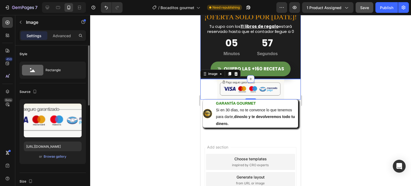
scroll to position [2163, 0]
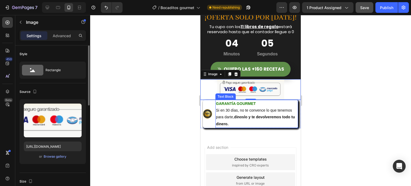
click at [231, 116] on p "Si en 30 días, no te convence lo que tenemos para darte, dinoslo y te devolvere…" at bounding box center [257, 117] width 82 height 20
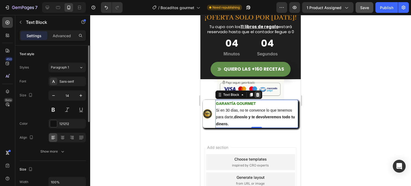
click at [255, 96] on icon at bounding box center [257, 94] width 4 height 4
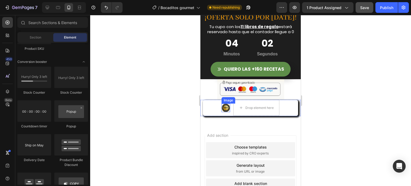
click at [222, 108] on img at bounding box center [225, 107] width 9 height 9
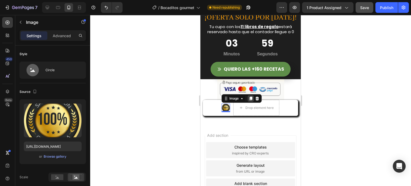
click at [249, 99] on icon at bounding box center [250, 98] width 3 height 4
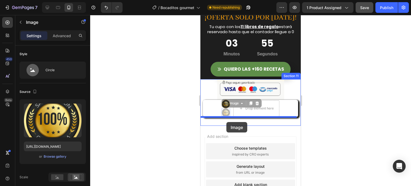
drag, startPoint x: 225, startPoint y: 101, endPoint x: 226, endPoint y: 122, distance: 20.6
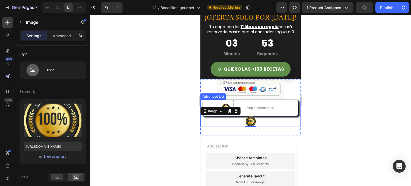
click at [280, 108] on div "Image Drop element here" at bounding box center [250, 108] width 95 height 16
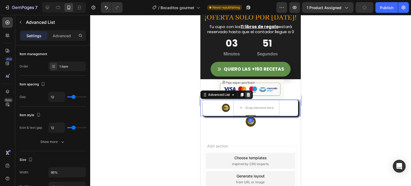
click at [248, 96] on icon at bounding box center [247, 95] width 3 height 4
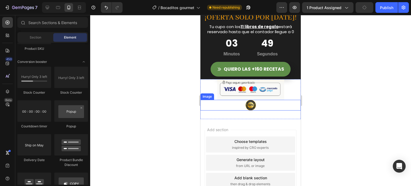
click at [248, 106] on img at bounding box center [250, 105] width 11 height 11
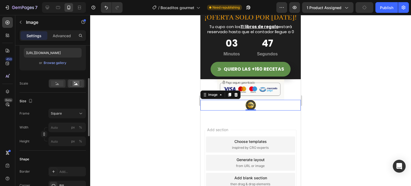
scroll to position [94, 0]
click at [56, 82] on circle at bounding box center [56, 82] width 1 height 1
click at [71, 84] on icon at bounding box center [76, 83] width 12 height 6
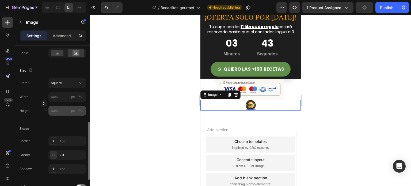
scroll to position [123, 0]
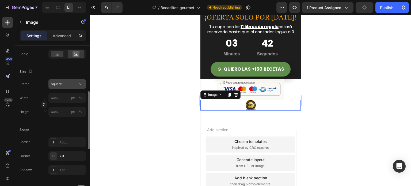
click at [79, 86] on icon at bounding box center [80, 83] width 5 height 5
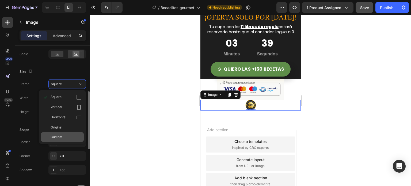
click at [63, 136] on div "Custom" at bounding box center [66, 136] width 31 height 5
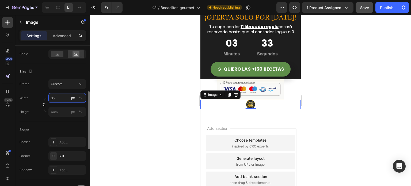
type input "3"
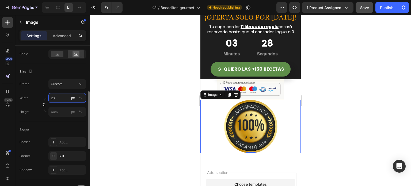
type input "2"
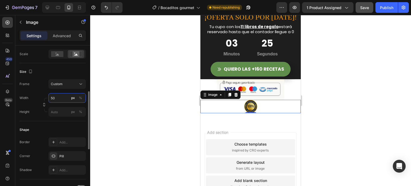
type input "5"
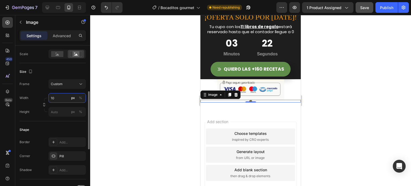
type input "100"
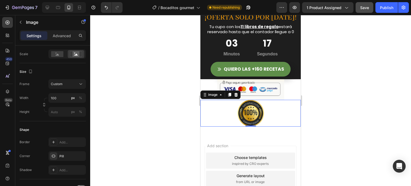
click at [231, 137] on div "Add section Choose templates inspired by CRO experts Generate layout from URL o…" at bounding box center [250, 186] width 100 height 102
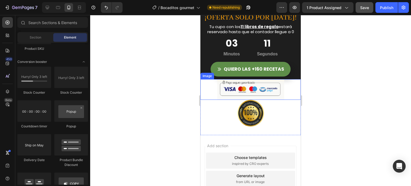
click at [226, 87] on img at bounding box center [250, 89] width 67 height 21
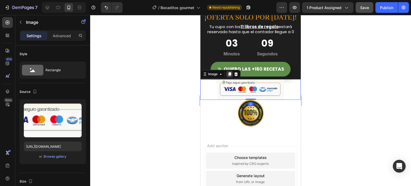
click at [229, 73] on icon at bounding box center [229, 74] width 3 height 4
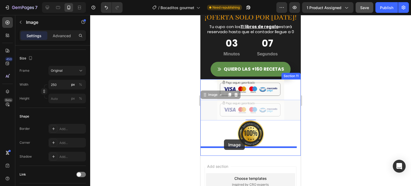
drag, startPoint x: 211, startPoint y: 96, endPoint x: 224, endPoint y: 140, distance: 45.7
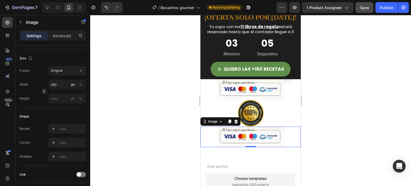
click at [255, 136] on img at bounding box center [250, 136] width 67 height 21
click at [24, 22] on button "button" at bounding box center [20, 22] width 9 height 9
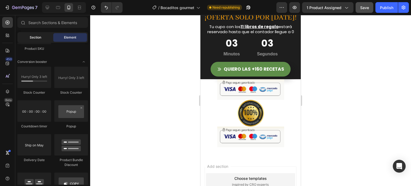
click at [31, 38] on span "Section" at bounding box center [35, 37] width 11 height 5
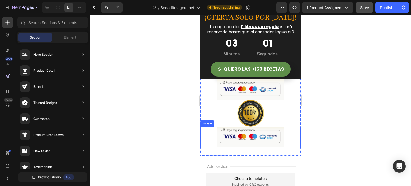
click at [234, 136] on img at bounding box center [250, 136] width 67 height 21
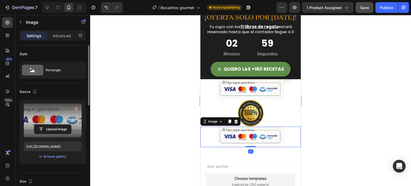
click at [55, 122] on label at bounding box center [53, 120] width 58 height 34
click at [55, 125] on input "file" at bounding box center [52, 129] width 37 height 9
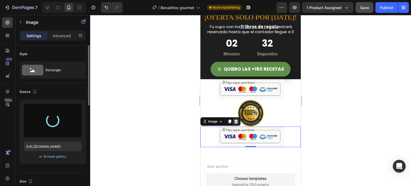
click at [237, 122] on icon at bounding box center [235, 121] width 3 height 4
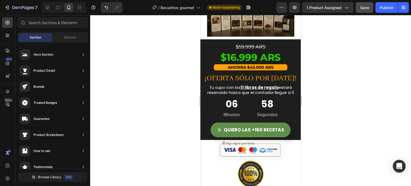
scroll to position [2113, 0]
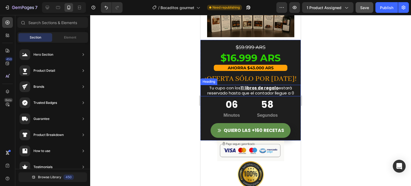
click at [239, 85] on h2 "Tu cupo con los 11 libros de regalo estará reservado hasta que el contador lleg…" at bounding box center [250, 90] width 100 height 11
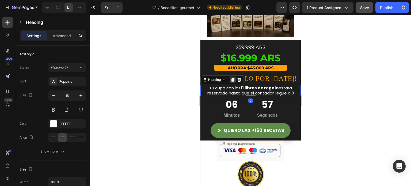
click at [232, 78] on icon at bounding box center [232, 80] width 4 height 4
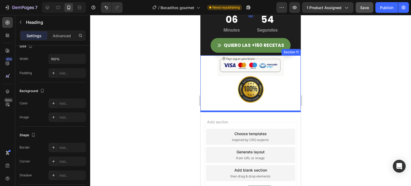
scroll to position [2210, 0]
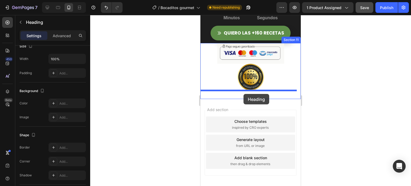
drag, startPoint x: 213, startPoint y: 81, endPoint x: 243, endPoint y: 94, distance: 32.8
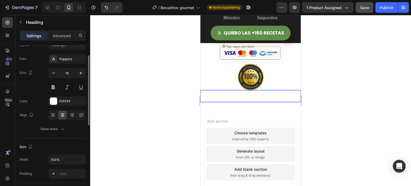
scroll to position [0, 0]
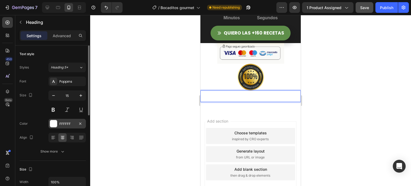
click at [56, 123] on div at bounding box center [53, 123] width 7 height 7
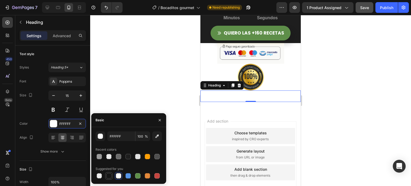
click at [109, 176] on div at bounding box center [108, 175] width 5 height 5
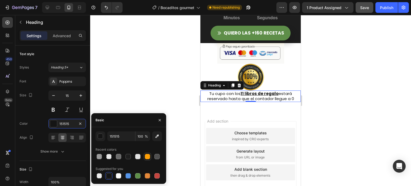
click at [148, 156] on div at bounding box center [147, 156] width 5 height 5
type input "FFA007"
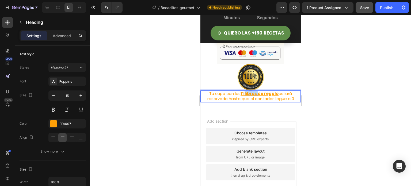
click at [249, 95] on p "Tu cupo con los 11 libros de regalo estará reservado hasta que el contador lleg…" at bounding box center [250, 96] width 99 height 10
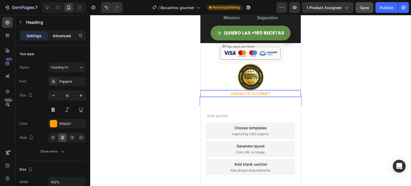
click at [67, 37] on p "Advanced" at bounding box center [62, 36] width 18 height 6
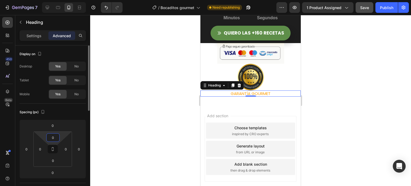
click at [53, 137] on input "0" at bounding box center [53, 137] width 11 height 8
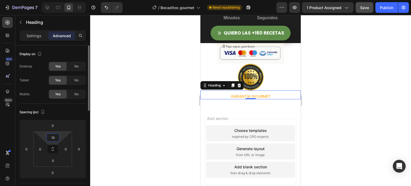
type input "10"
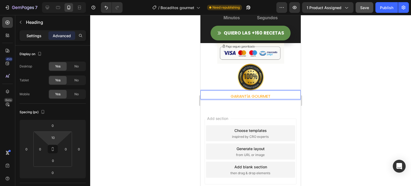
click at [30, 35] on p "Settings" at bounding box center [33, 36] width 15 height 6
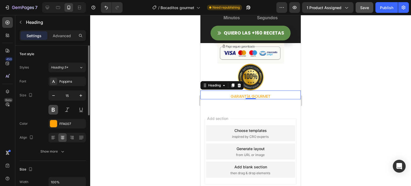
click at [53, 111] on button at bounding box center [53, 110] width 10 height 10
click at [235, 86] on div at bounding box center [232, 85] width 6 height 6
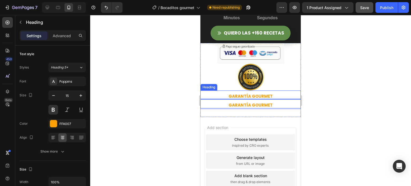
click at [239, 95] on p "GARANTÍA GOURMET" at bounding box center [250, 96] width 99 height 5
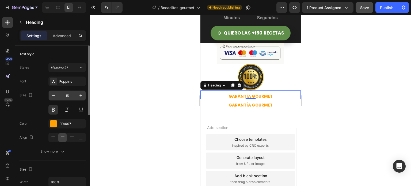
click at [72, 96] on input "15" at bounding box center [67, 96] width 18 height 10
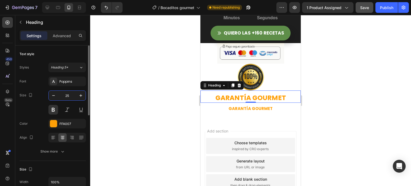
type input "25"
click at [218, 108] on p "GARANTÍA GOURMET" at bounding box center [250, 108] width 99 height 5
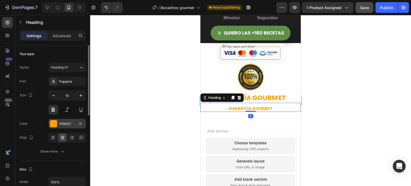
click at [52, 125] on div at bounding box center [53, 123] width 7 height 7
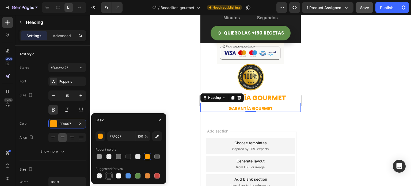
click at [110, 176] on div at bounding box center [108, 175] width 5 height 5
type input "151515"
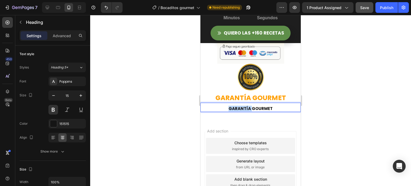
click at [234, 106] on p "GARANTÍA GOURMET" at bounding box center [250, 108] width 99 height 5
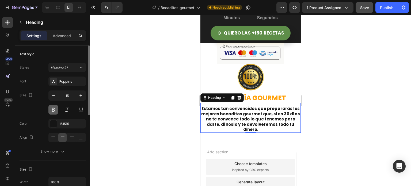
click at [54, 108] on button at bounding box center [53, 110] width 10 height 10
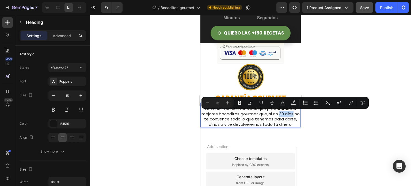
drag, startPoint x: 280, startPoint y: 113, endPoint x: 293, endPoint y: 113, distance: 13.6
click at [293, 113] on p "Estamos tan convencidos que prepararás los mejores bocaditos gourmet que, si en…" at bounding box center [250, 116] width 99 height 21
click at [259, 102] on icon "Editor contextual toolbar" at bounding box center [260, 102] width 5 height 5
click at [241, 103] on icon "Editor contextual toolbar" at bounding box center [239, 103] width 3 height 4
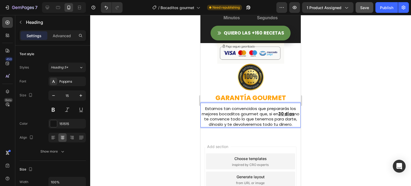
drag, startPoint x: 257, startPoint y: 128, endPoint x: 240, endPoint y: 125, distance: 17.3
click at [240, 125] on p "Estamos tan convencidos que prepararás los mejores bocaditos gourmet que, si en…" at bounding box center [250, 116] width 99 height 21
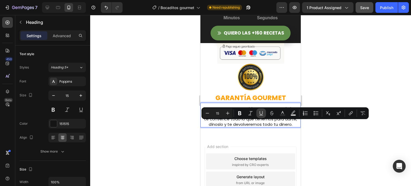
click at [259, 115] on icon "Editor contextual toolbar" at bounding box center [260, 112] width 5 height 5
click at [240, 114] on icon "Editor contextual toolbar" at bounding box center [239, 113] width 3 height 4
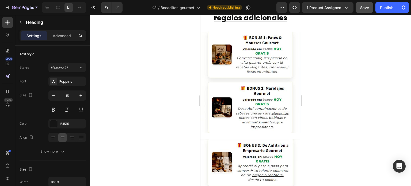
scroll to position [1658, 0]
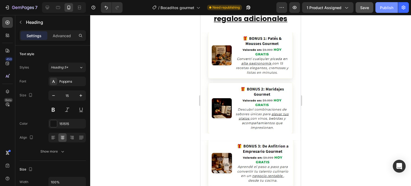
click at [388, 10] on div "Publish" at bounding box center [386, 8] width 13 height 6
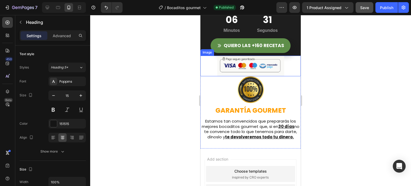
scroll to position [2189, 0]
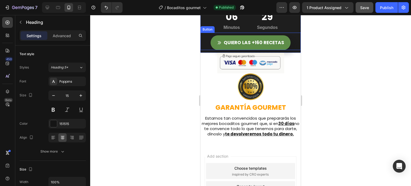
click at [203, 38] on div "QUIERO LAS +160 RECETAS Button" at bounding box center [250, 41] width 100 height 17
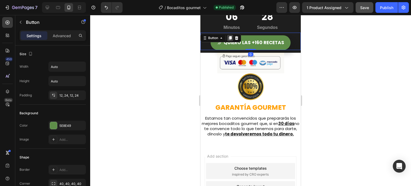
click at [230, 38] on icon at bounding box center [230, 38] width 3 height 4
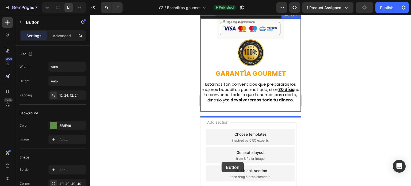
scroll to position [2258, 0]
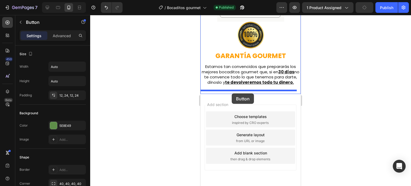
drag, startPoint x: 204, startPoint y: 43, endPoint x: 231, endPoint y: 94, distance: 57.8
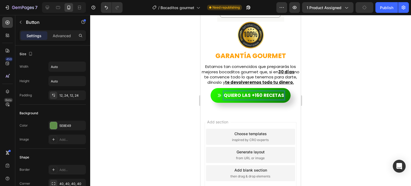
click at [234, 99] on p "QUIERO LAS +160 RECETAS" at bounding box center [253, 95] width 60 height 8
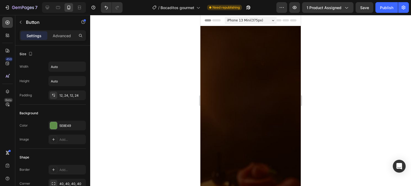
scroll to position [2258, 0]
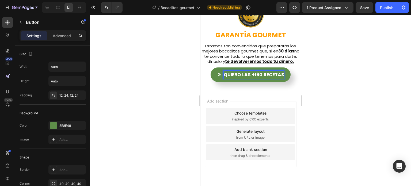
click at [247, 79] on p "QUIERO LAS +160 RECETAS" at bounding box center [253, 75] width 60 height 8
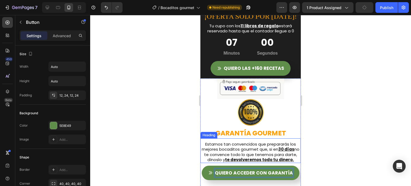
scroll to position [1734, 0]
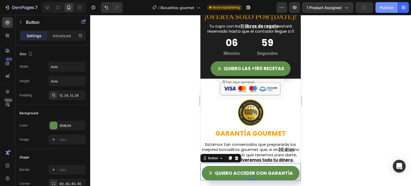
click at [389, 7] on div "Publish" at bounding box center [386, 8] width 13 height 6
